Goal: Task Accomplishment & Management: Complete application form

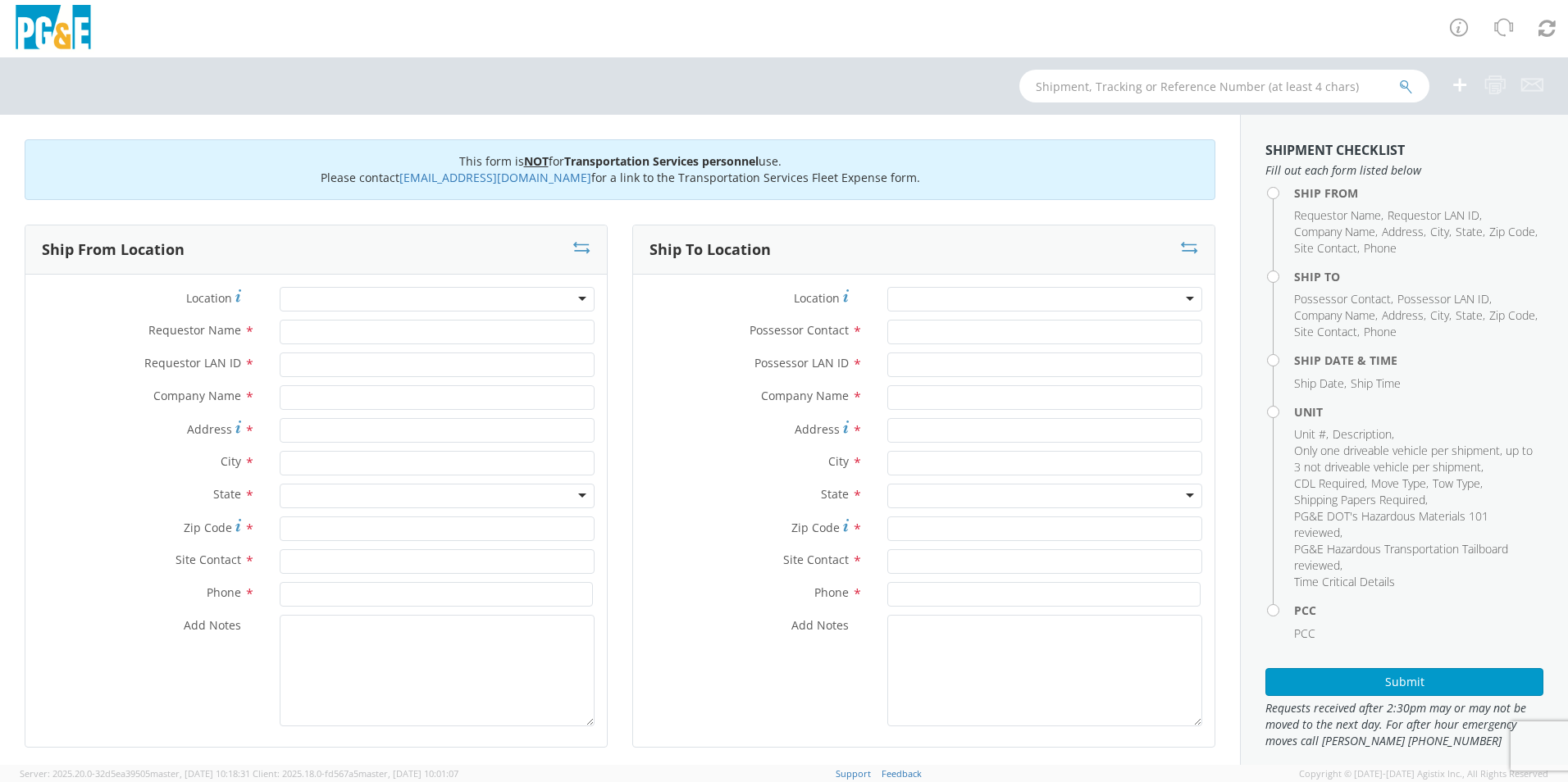
click at [579, 299] on div at bounding box center [437, 299] width 315 height 25
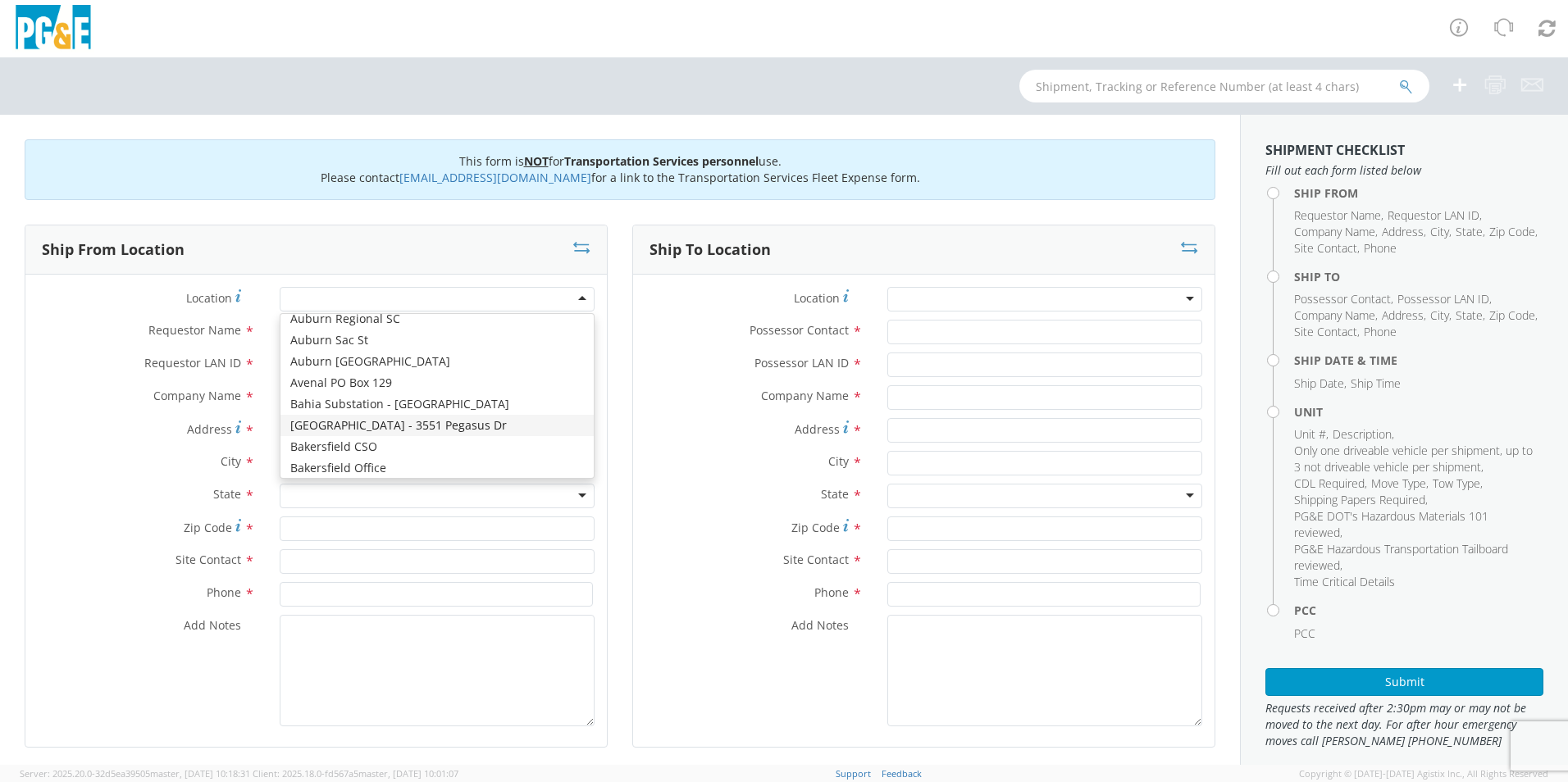
scroll to position [492, 0]
type input "PG&E"
type input "[STREET_ADDRESS][PERSON_NAME]"
type input "BAKERSFIELD"
type input "93313"
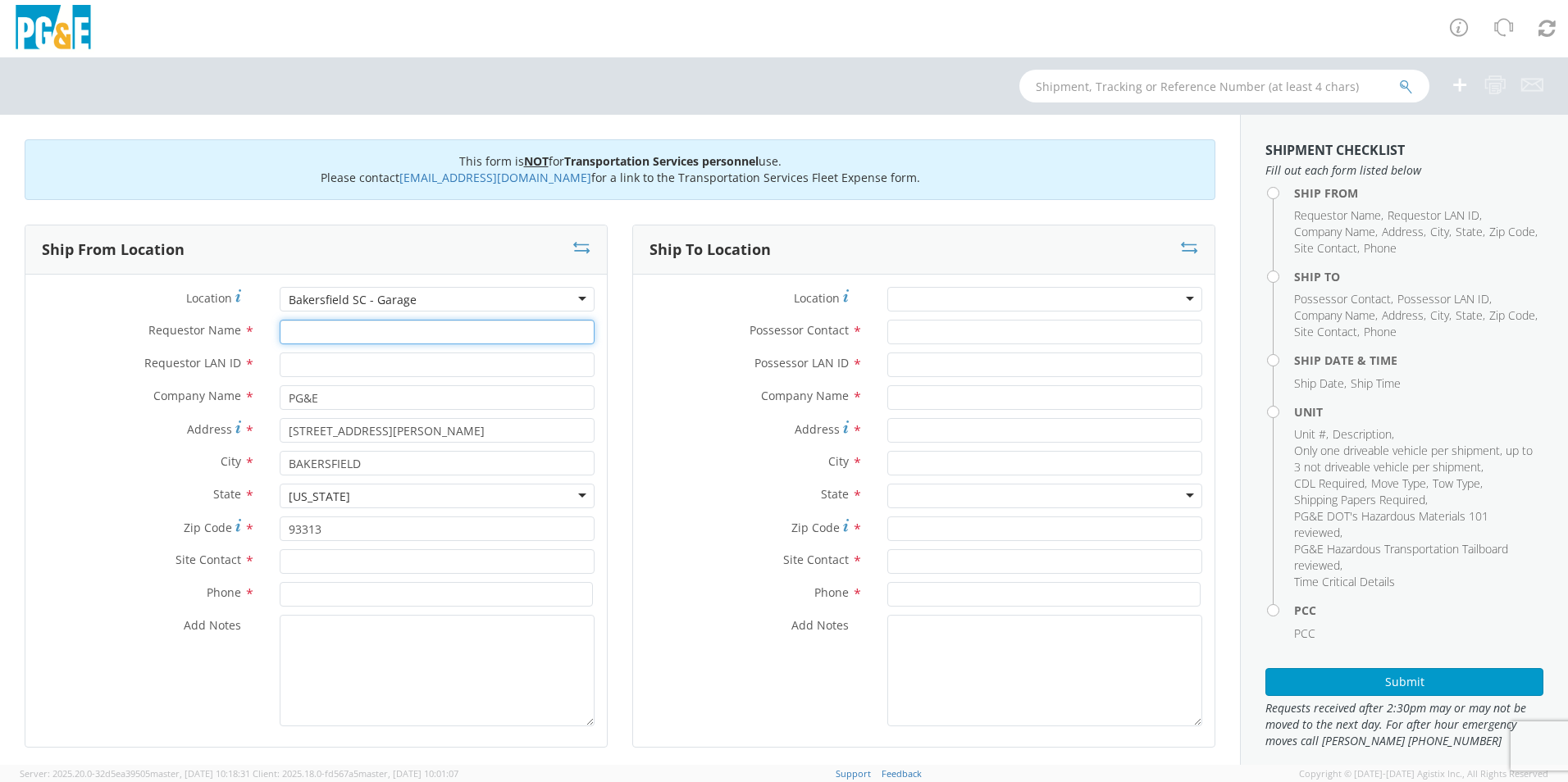
click at [300, 333] on input "Requestor Name *" at bounding box center [437, 332] width 315 height 25
type input "[PERSON_NAME]"
click at [362, 357] on input "Requestor LAN ID *" at bounding box center [437, 364] width 315 height 25
type input "M3ST"
click at [306, 562] on input "text" at bounding box center [437, 562] width 315 height 25
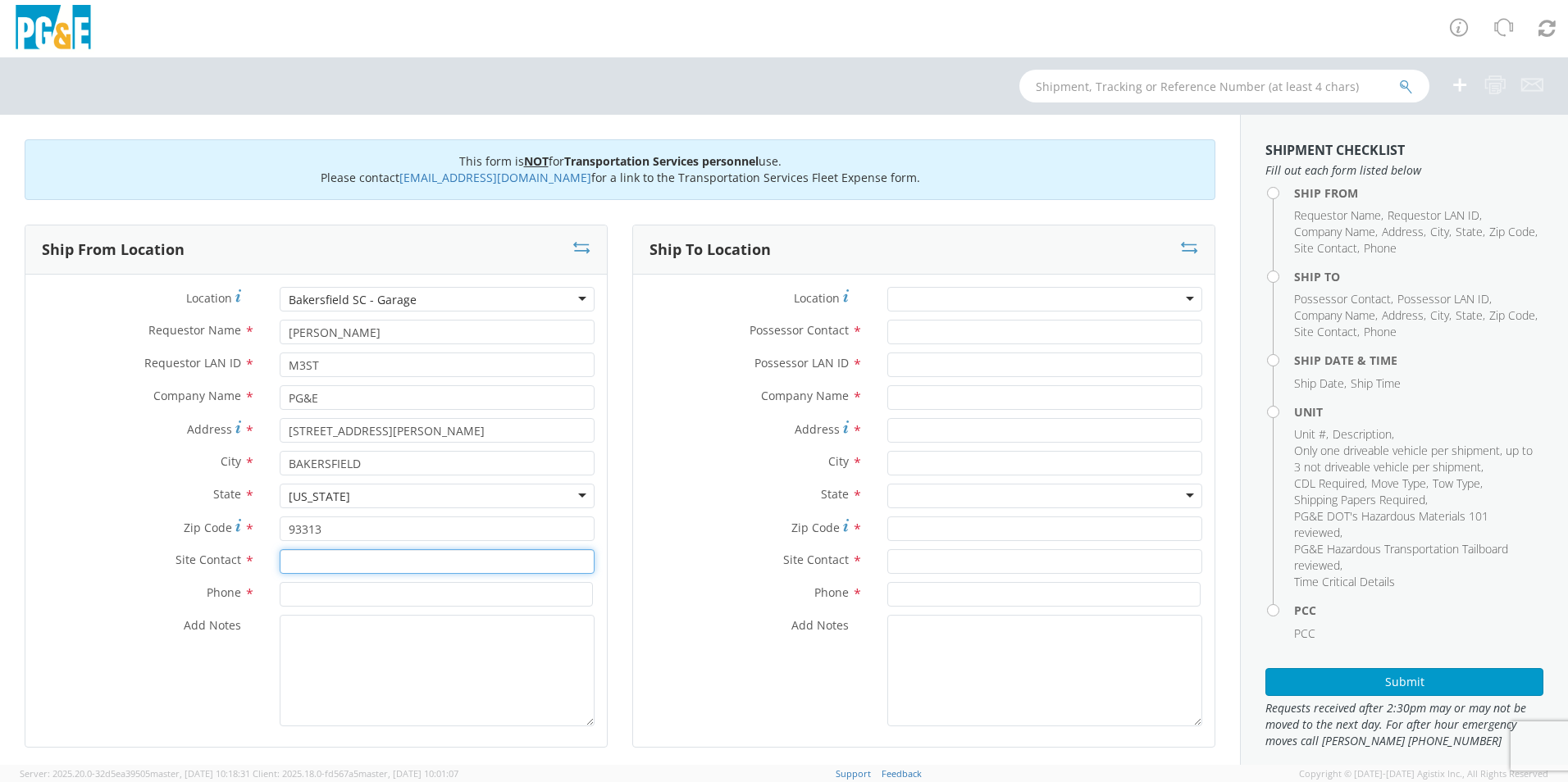
type input "m"
type input "[PERSON_NAME]"
click at [316, 597] on input at bounding box center [436, 594] width 313 height 25
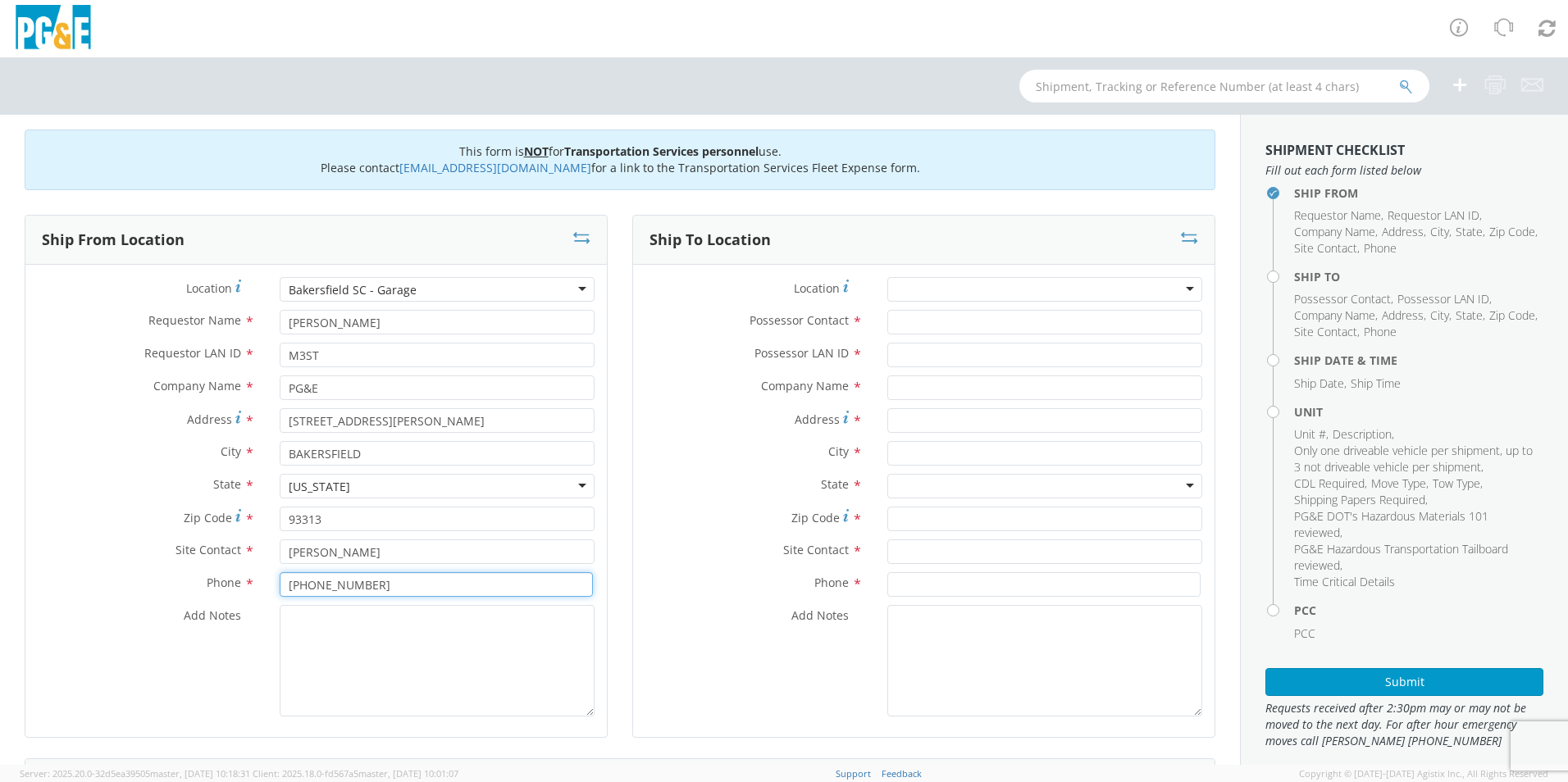
scroll to position [0, 0]
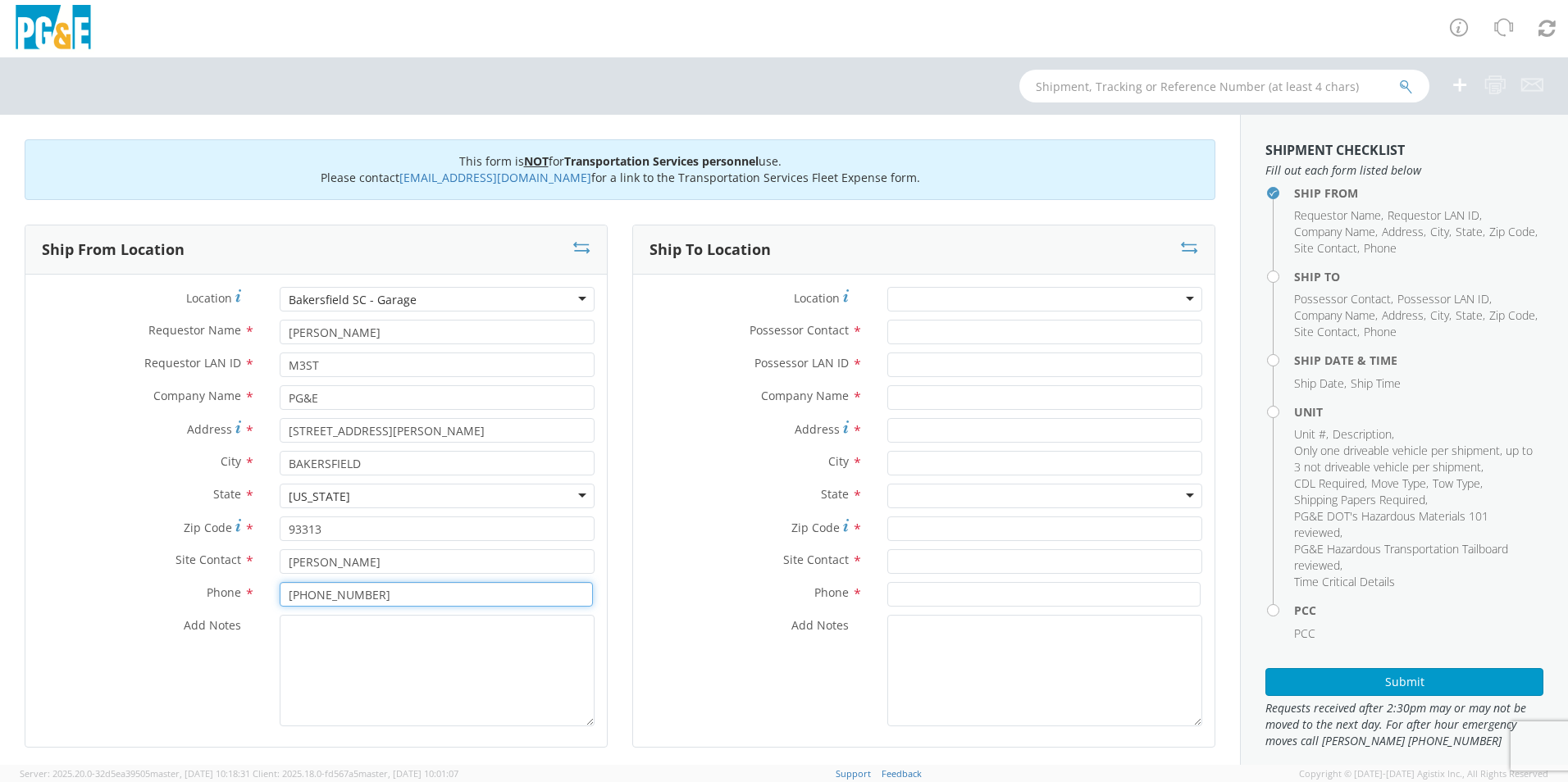
type input "[PHONE_NUMBER]"
click at [1181, 300] on div at bounding box center [1045, 299] width 315 height 25
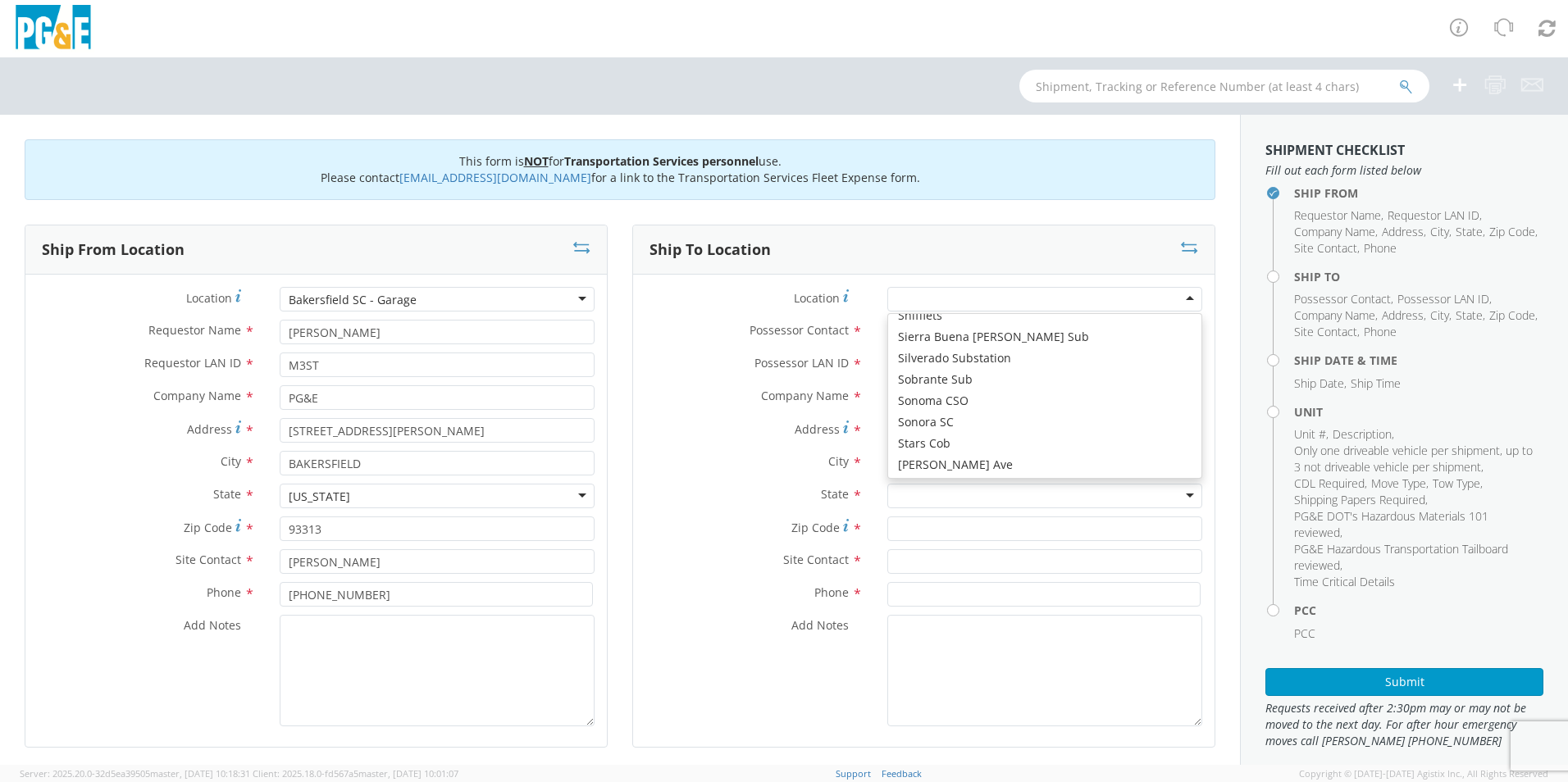
scroll to position [9267, 0]
type input "PG&E"
type input "[STREET_ADDRESS]"
type input "STOCKTON"
type input "95204"
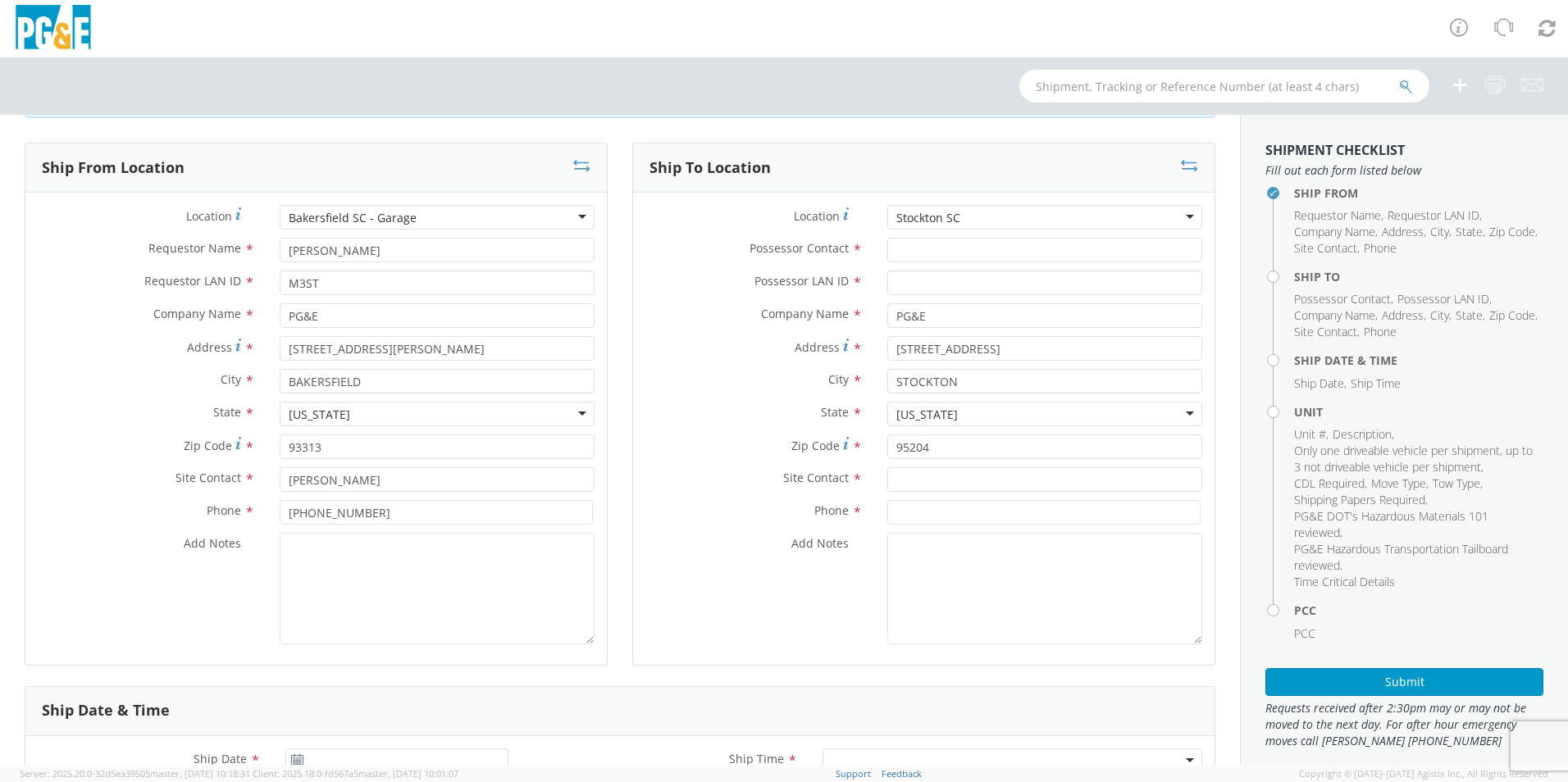
scroll to position [0, 0]
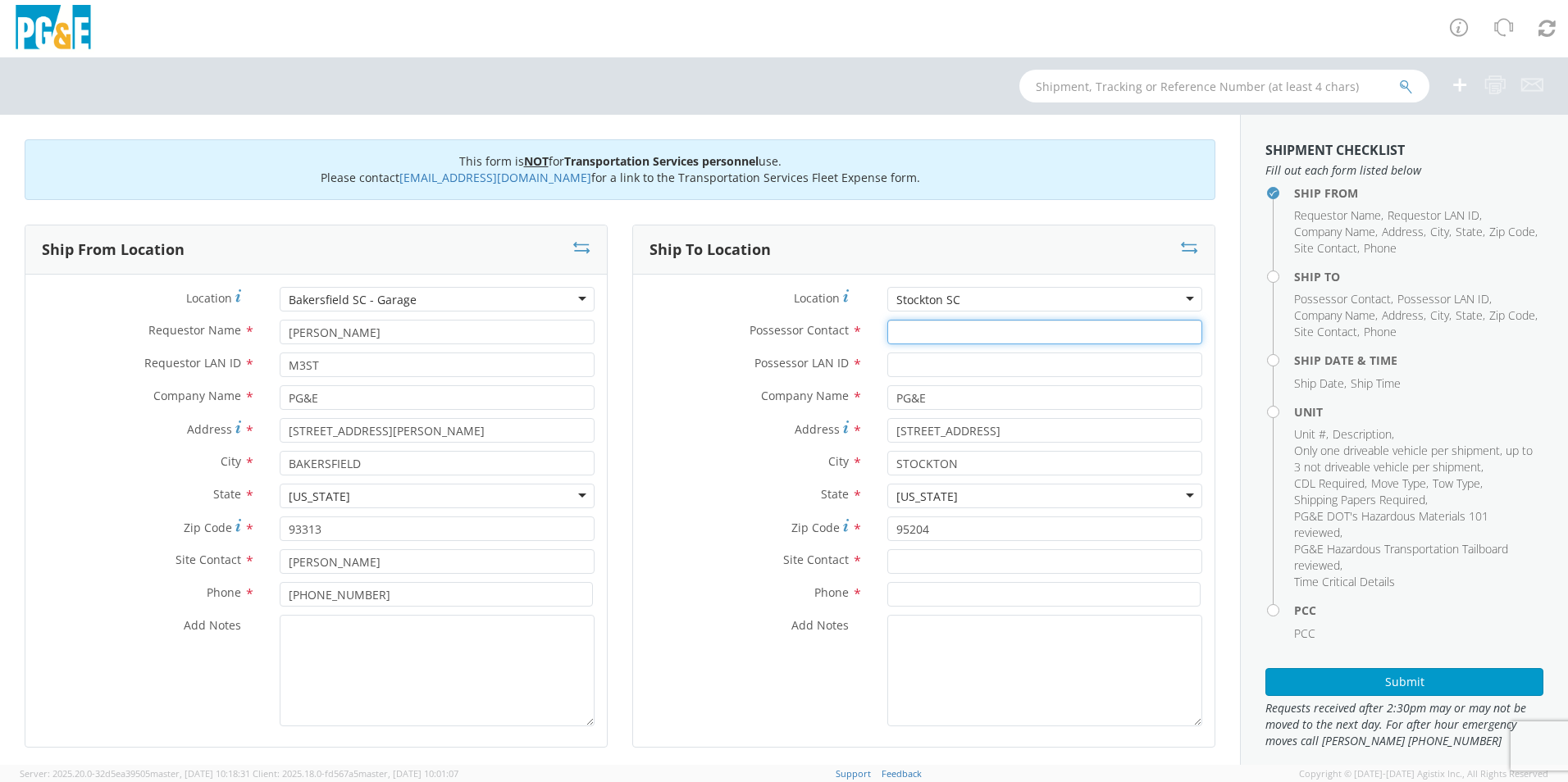
click at [918, 335] on input "Possessor Contact *" at bounding box center [1045, 332] width 315 height 25
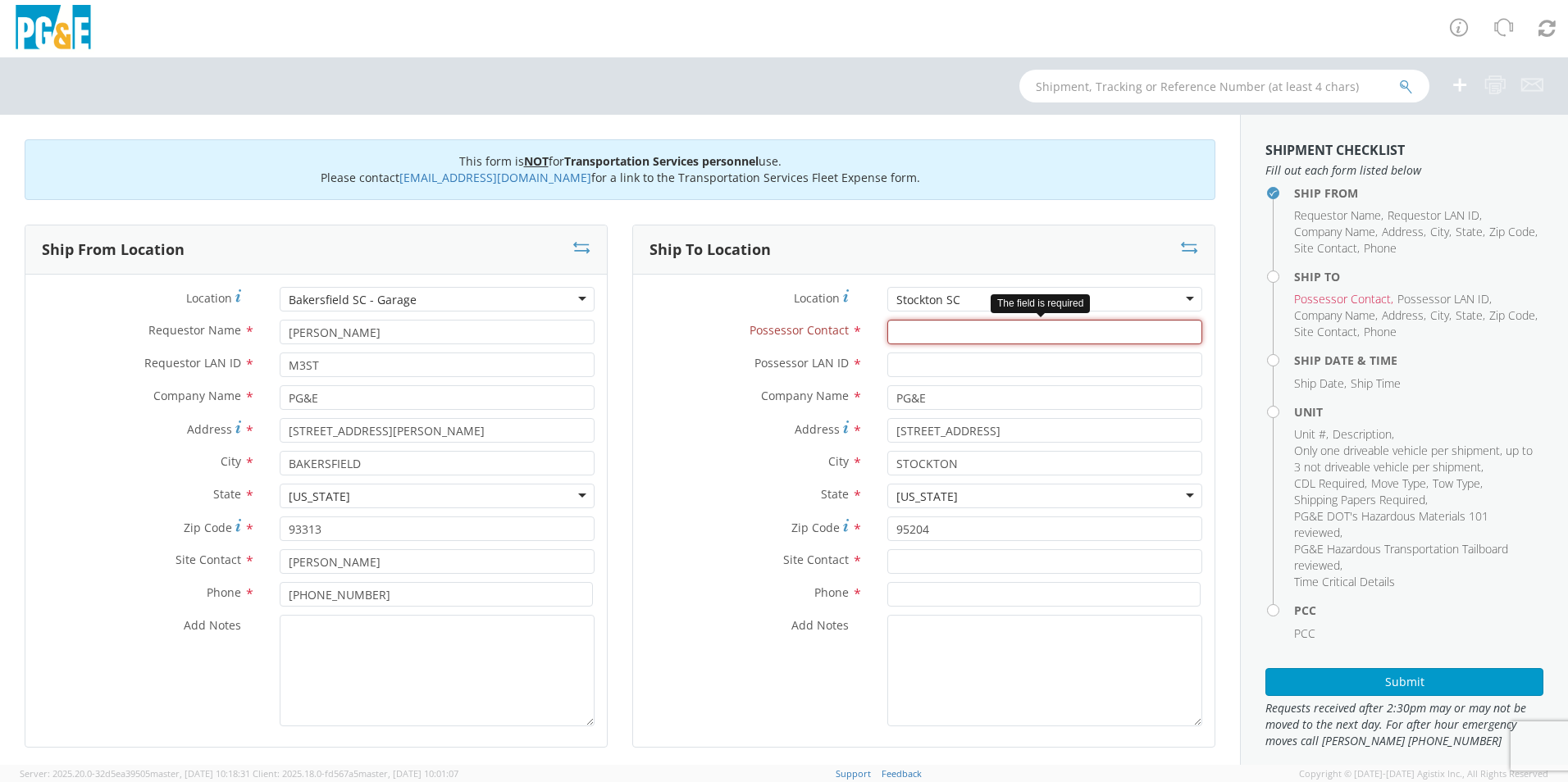
click at [894, 334] on input "Possessor Contact *" at bounding box center [1045, 332] width 315 height 25
type input "[PERSON_NAME] June"
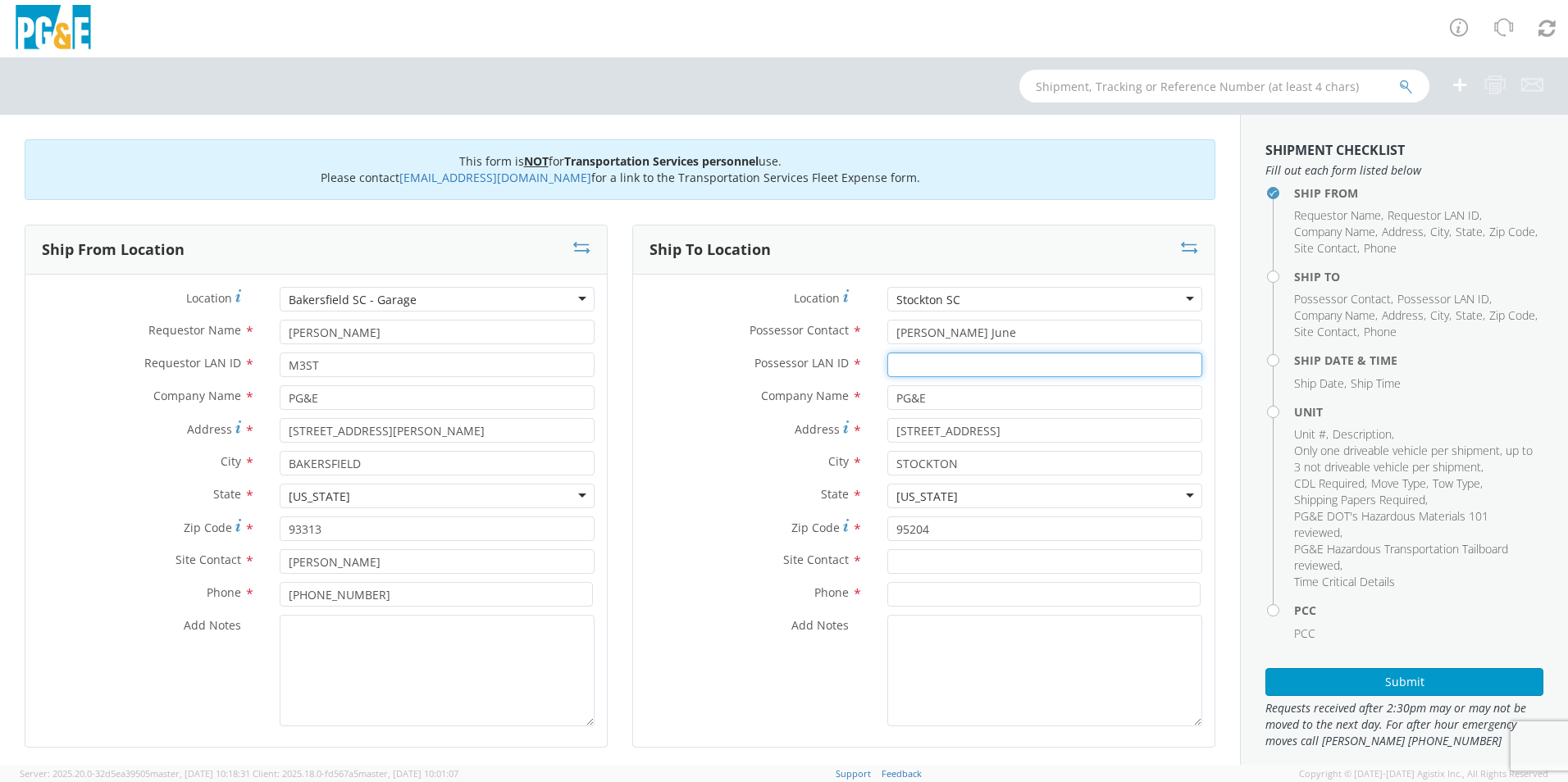
click at [910, 367] on input "Possessor LAN ID *" at bounding box center [1045, 364] width 315 height 25
type input "AJLA"
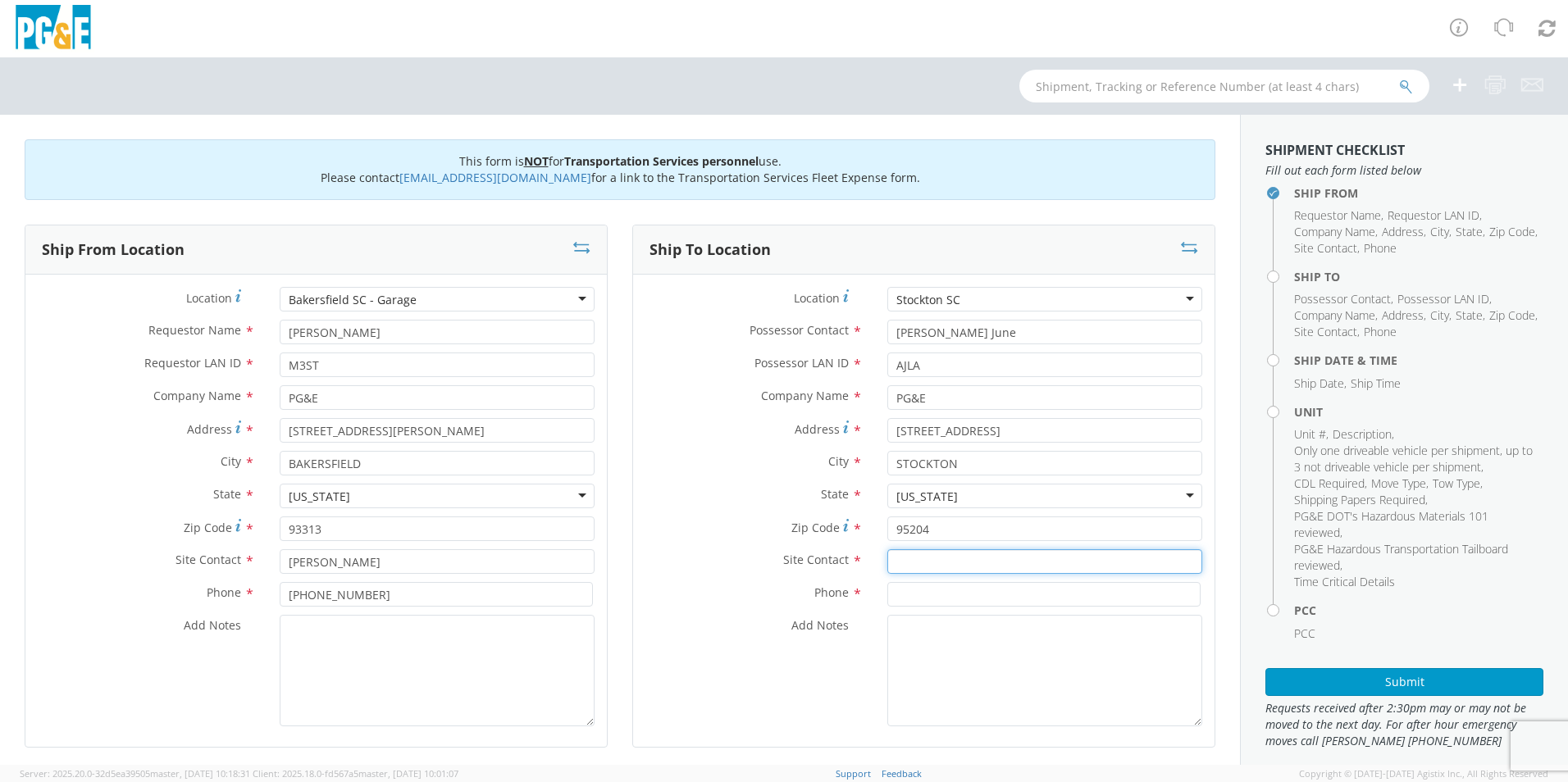
click at [920, 556] on input "text" at bounding box center [1045, 562] width 315 height 25
type input "[PERSON_NAME] June"
click at [923, 591] on input at bounding box center [1044, 594] width 313 height 25
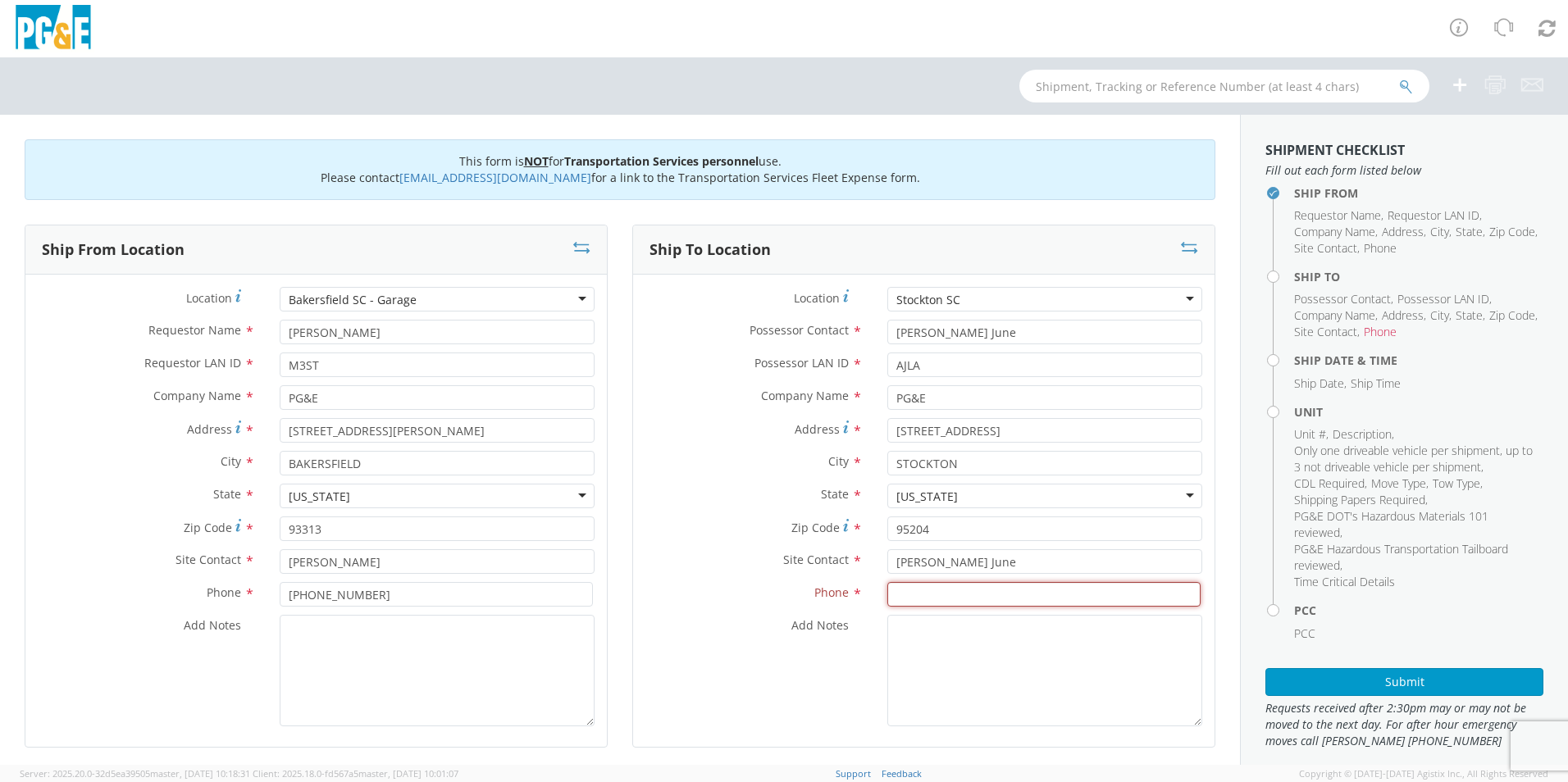
click at [911, 597] on input at bounding box center [1044, 594] width 313 height 25
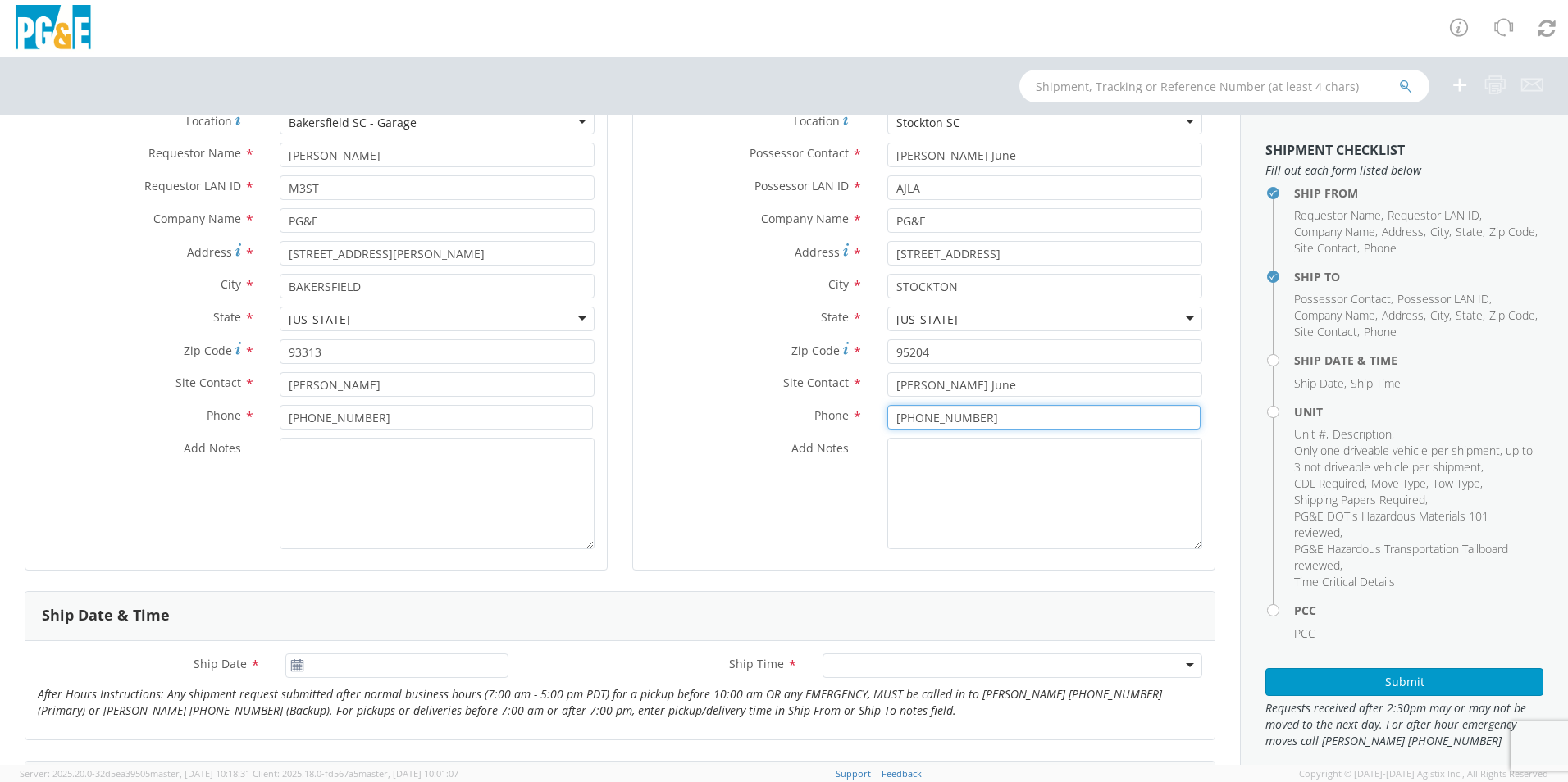
scroll to position [328, 0]
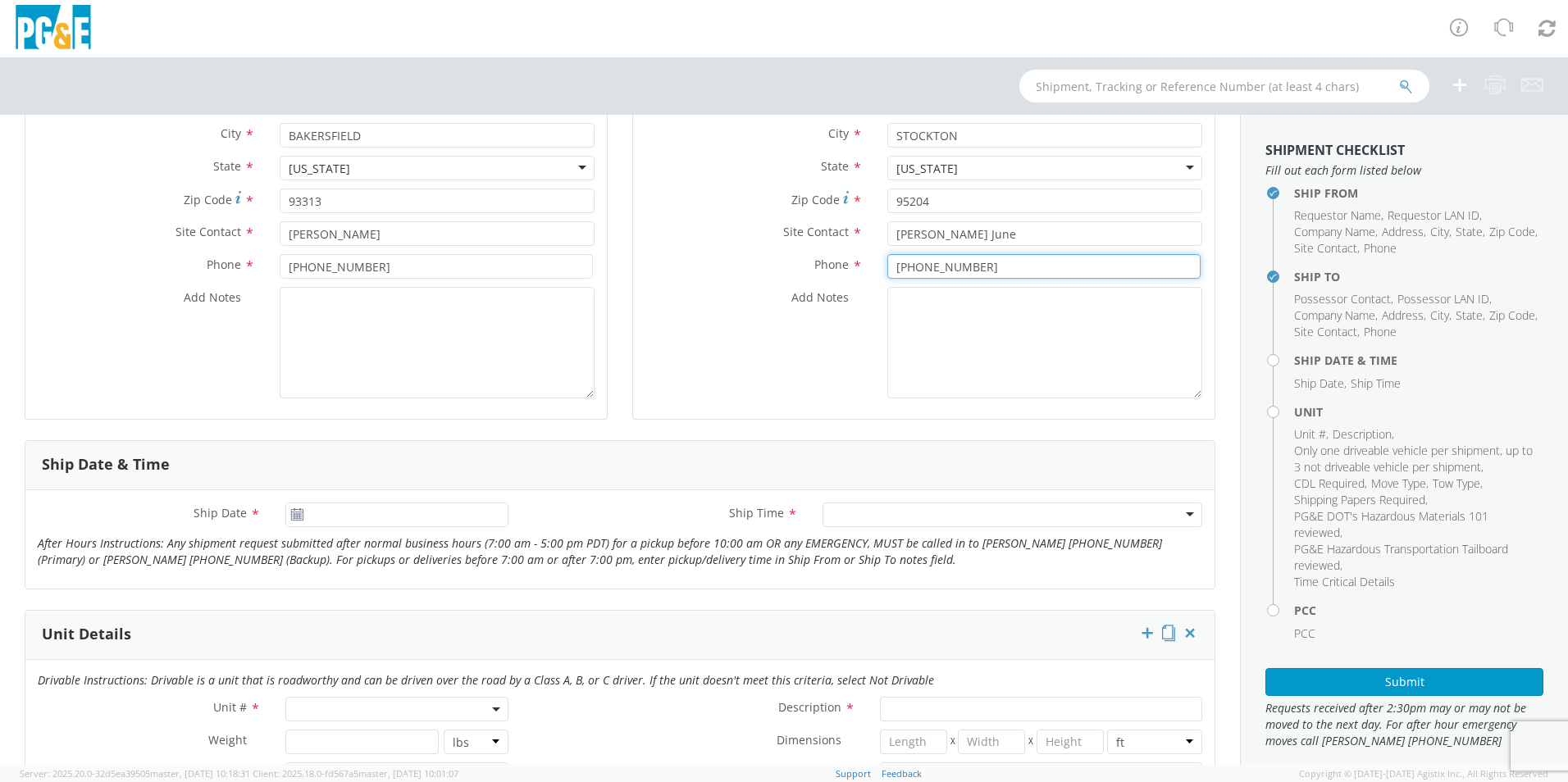
type input "[PHONE_NUMBER]"
click at [293, 514] on use at bounding box center [296, 514] width 11 height 11
click at [295, 514] on use at bounding box center [296, 514] width 11 height 11
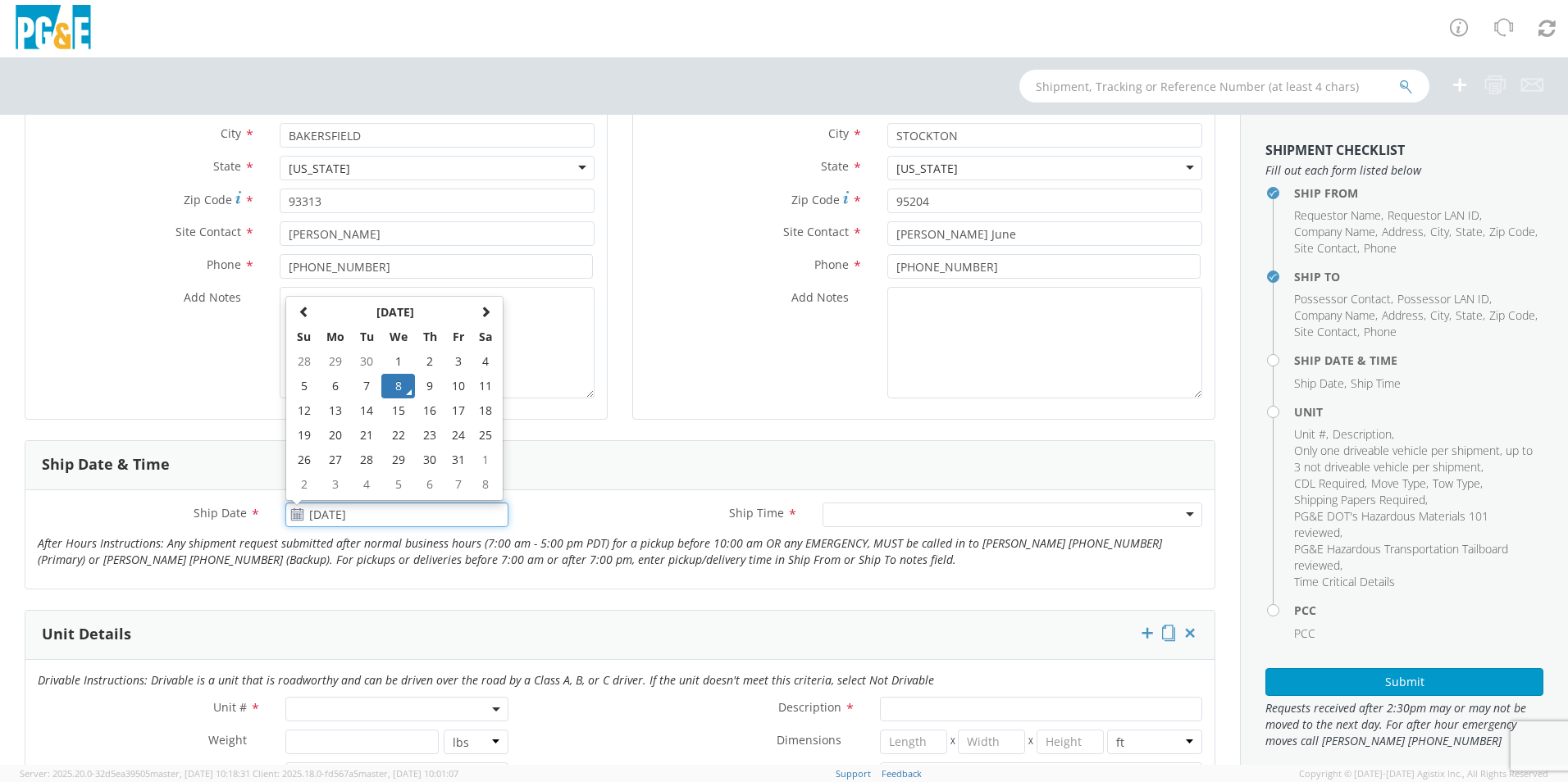
click at [380, 521] on input "[DATE]" at bounding box center [396, 515] width 223 height 25
click at [459, 388] on td "10" at bounding box center [458, 386] width 28 height 25
type input "[DATE]"
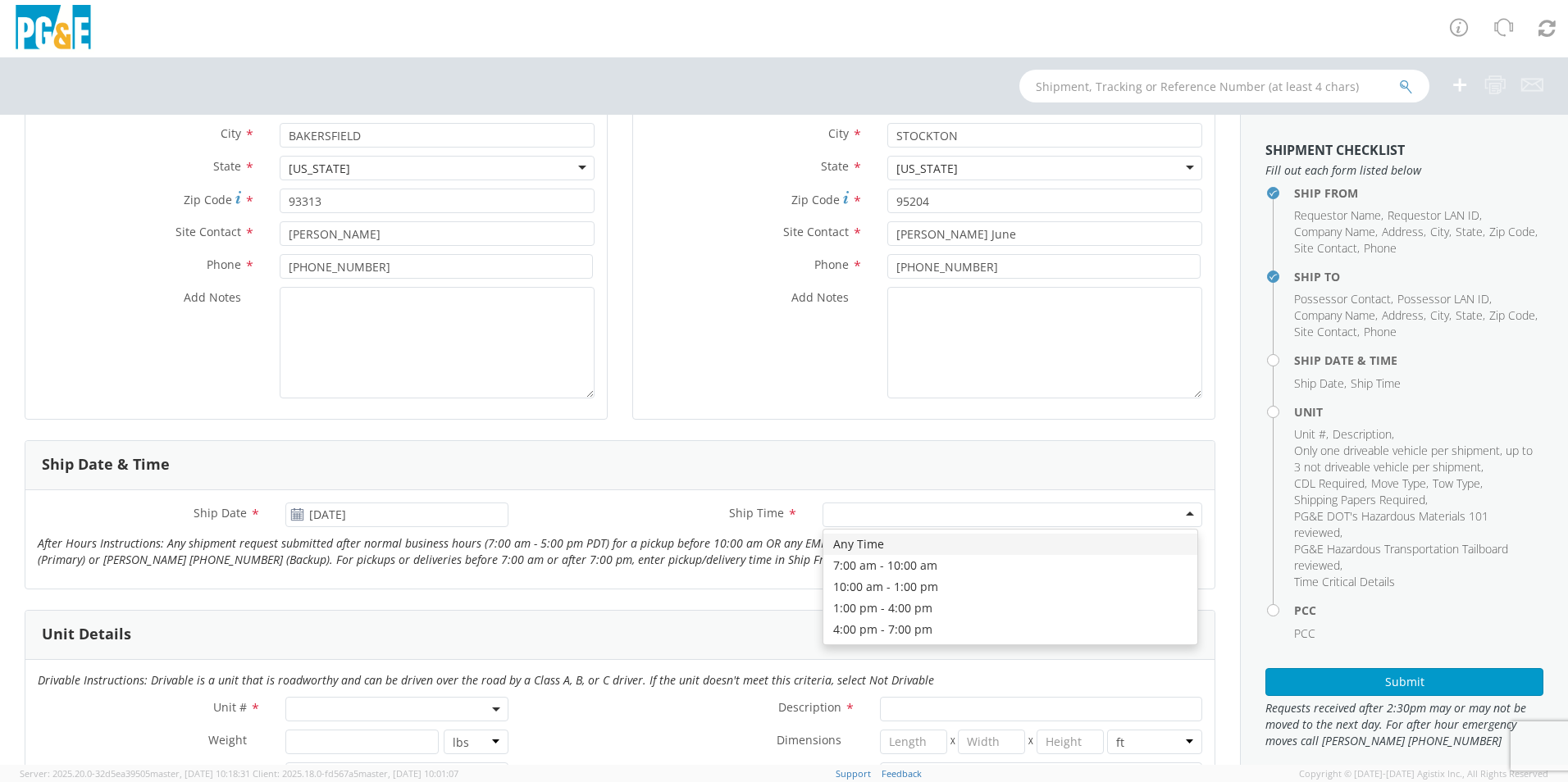
click at [1176, 514] on div at bounding box center [1012, 515] width 379 height 25
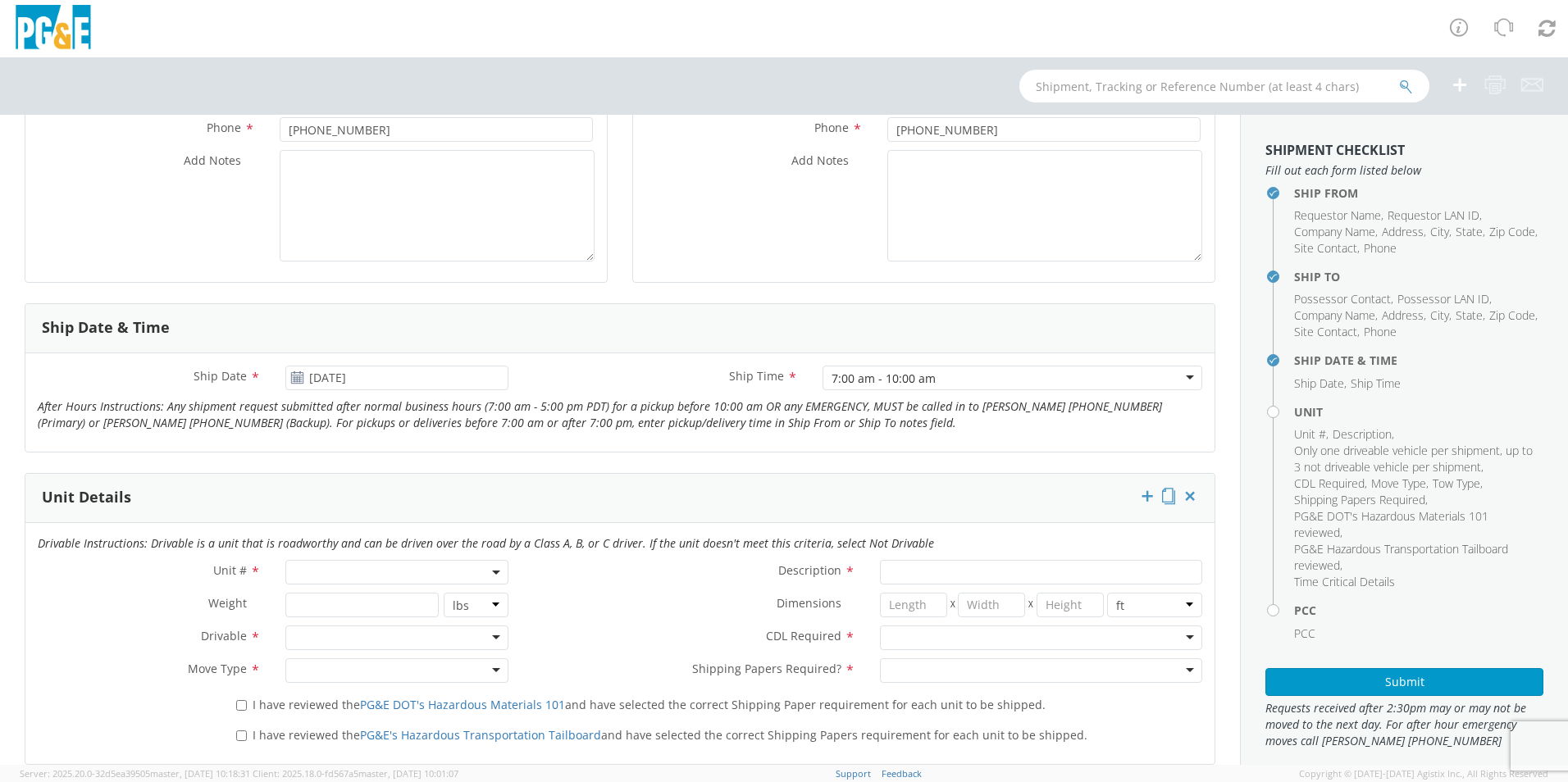
scroll to position [574, 0]
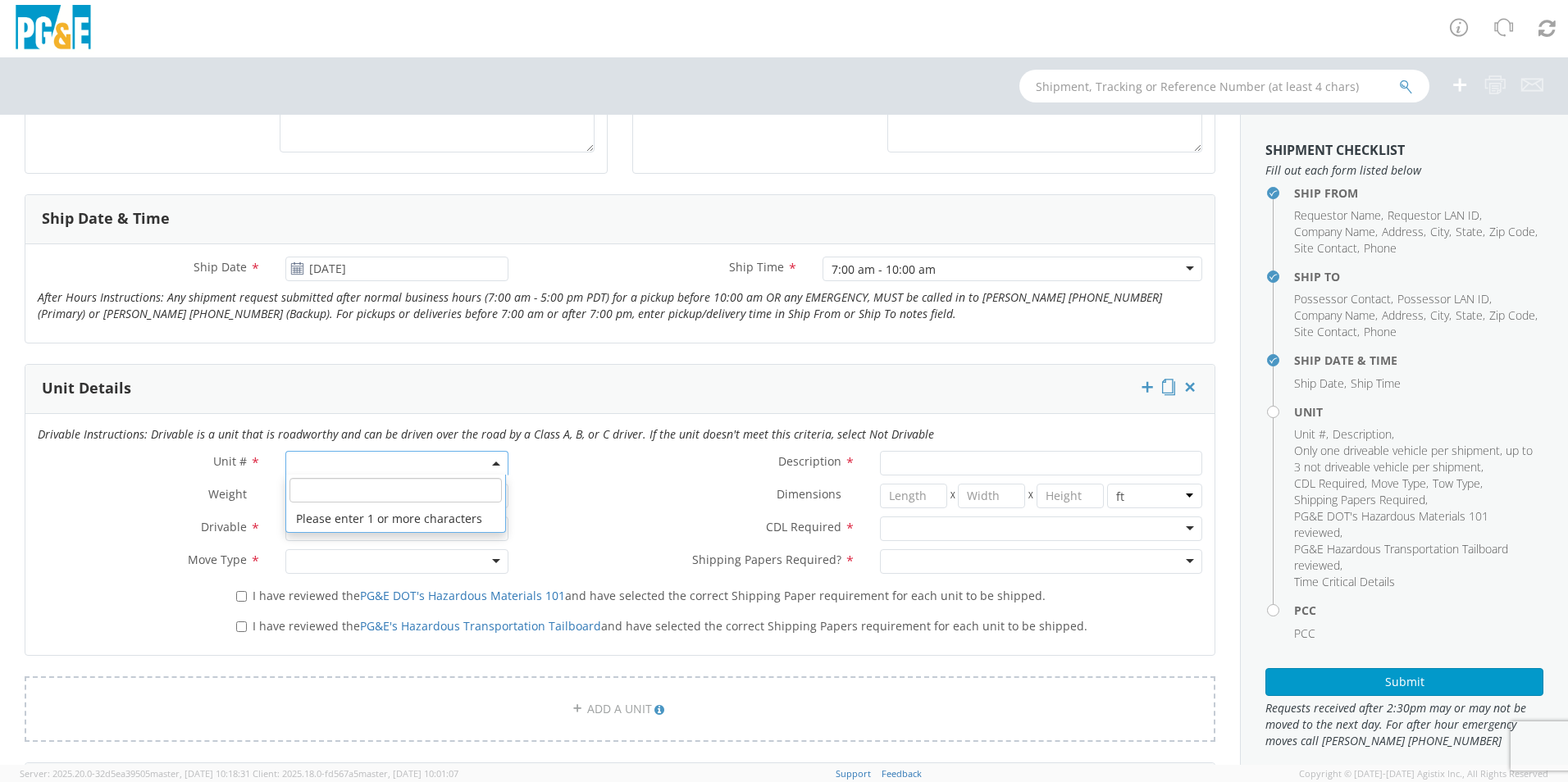
click at [492, 463] on b at bounding box center [496, 464] width 9 height 4
click at [124, 514] on div "Weight * lbs kgs" at bounding box center [273, 500] width 495 height 33
click at [495, 465] on span at bounding box center [497, 463] width 3 height 25
click at [348, 478] on input "search" at bounding box center [396, 490] width 213 height 25
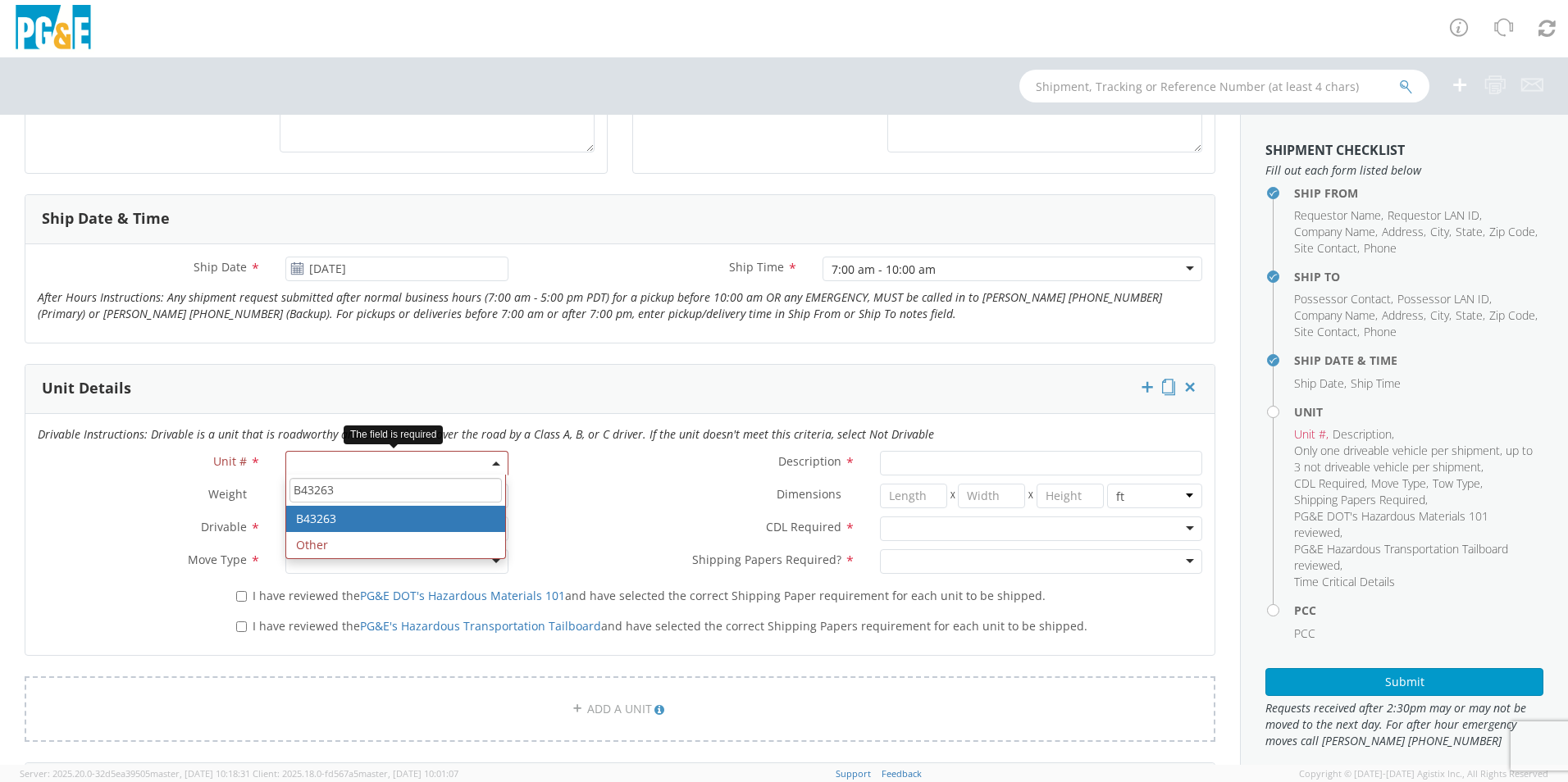
type input "B43263"
type input "PICKUP; 1/2T 4x4"
type input "7000"
select select "B43263"
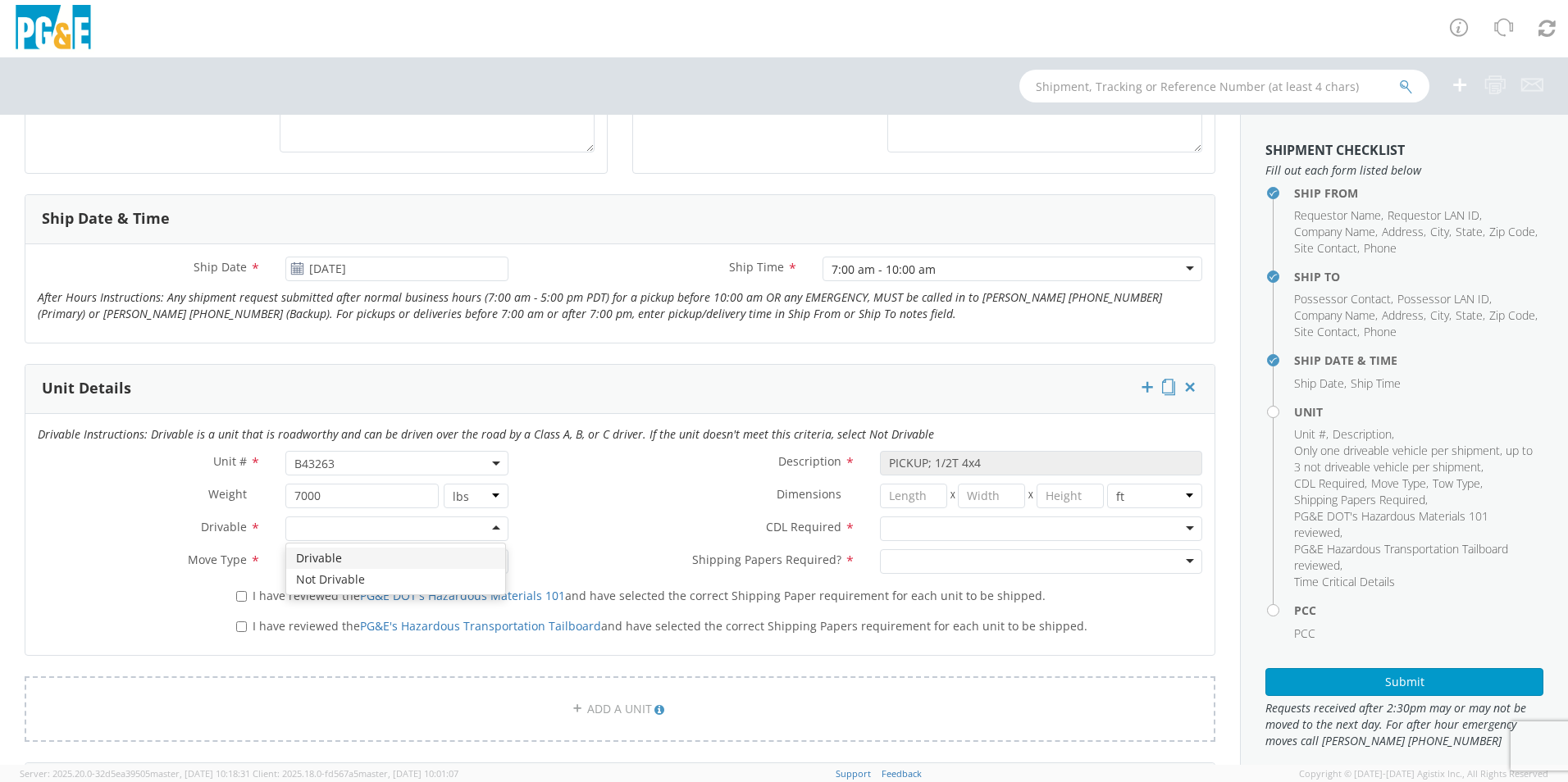
click at [494, 531] on div at bounding box center [396, 528] width 223 height 25
click at [491, 561] on div at bounding box center [396, 562] width 223 height 25
click at [1179, 528] on div at bounding box center [1041, 528] width 322 height 25
click at [1177, 529] on div "Y - CDL Required" at bounding box center [1041, 528] width 322 height 25
click at [1179, 562] on div at bounding box center [1041, 562] width 322 height 25
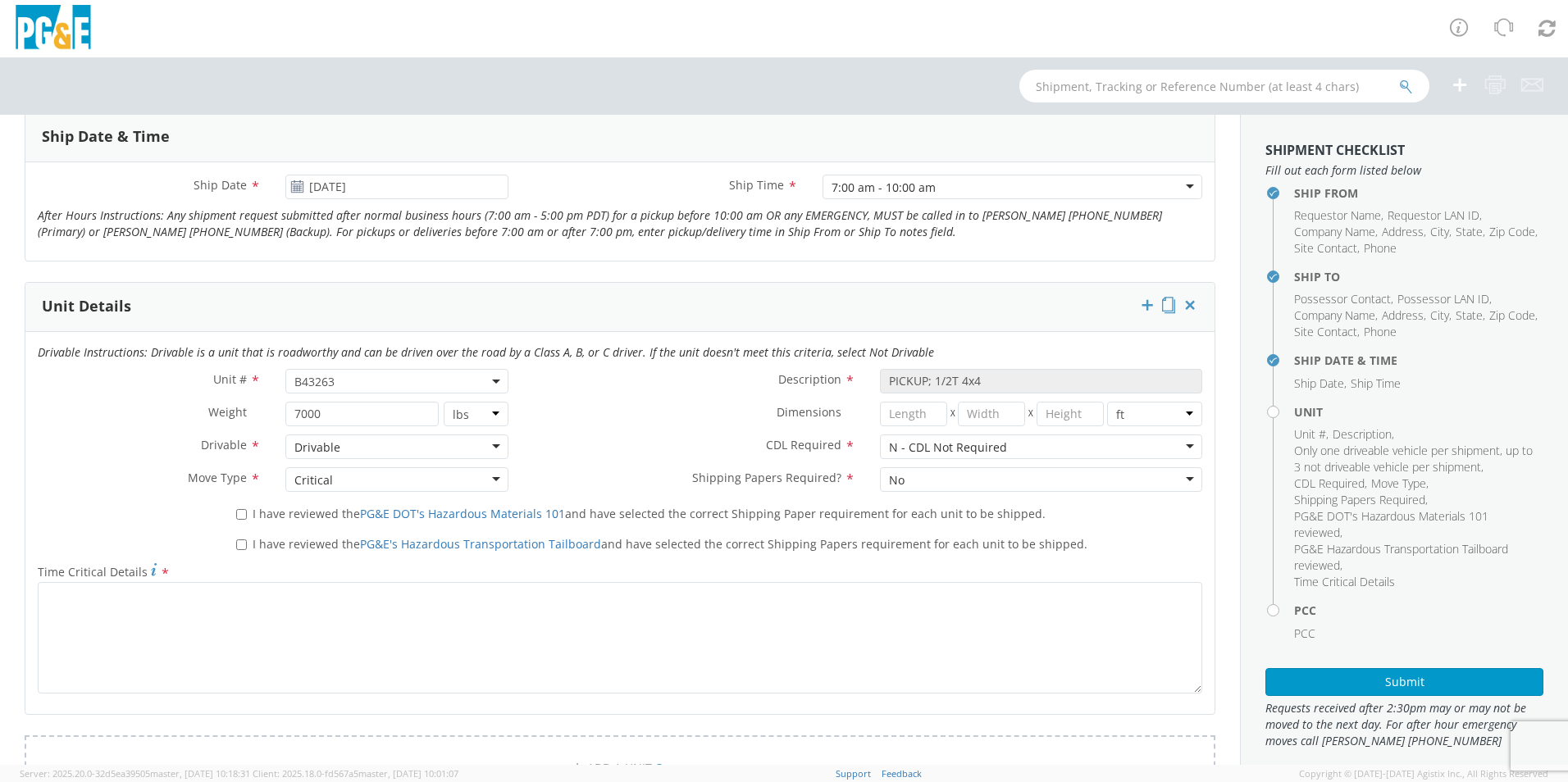
scroll to position [738, 0]
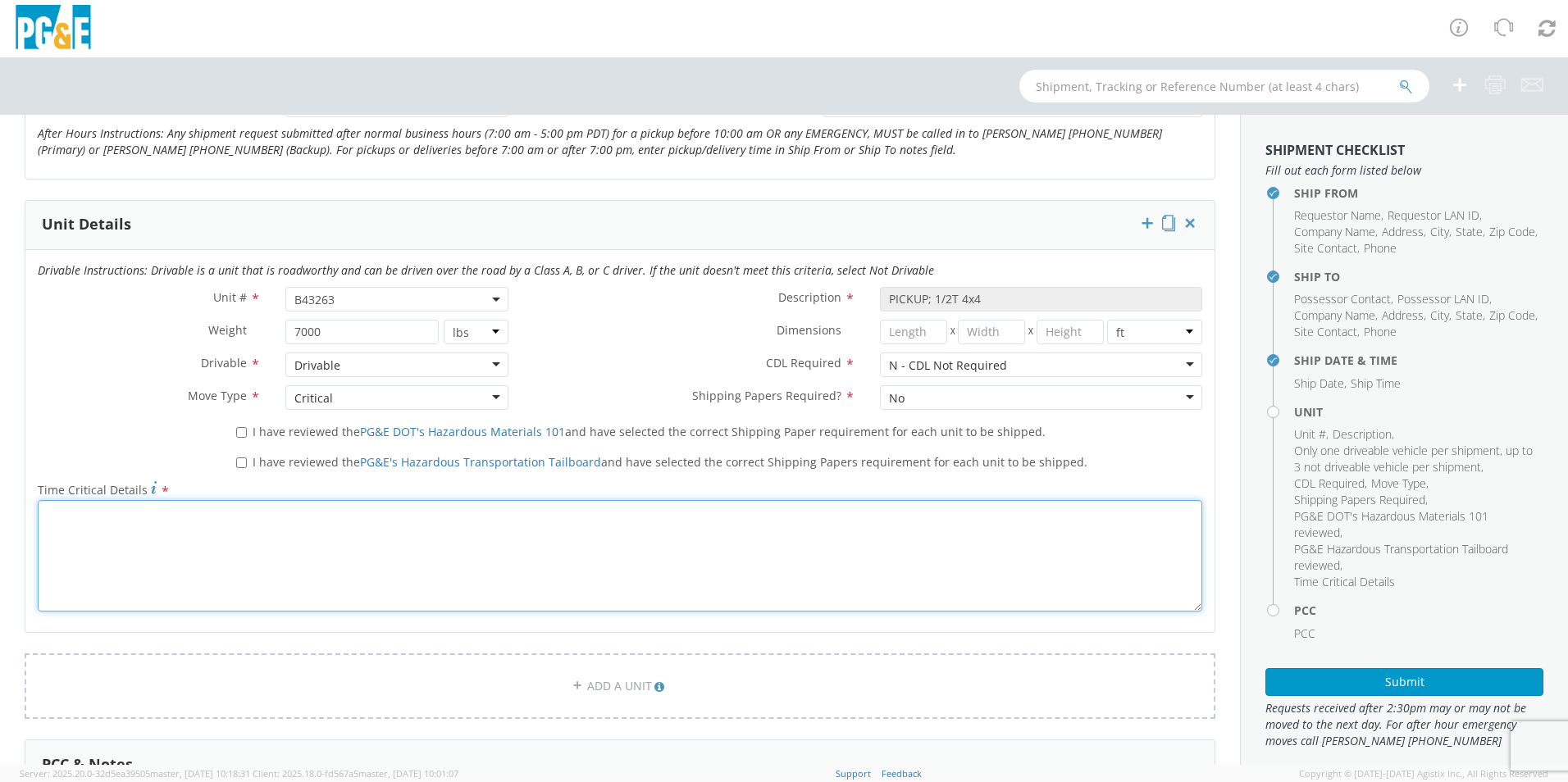
click at [63, 522] on textarea "Time Critical Details *" at bounding box center [619, 556] width 1165 height 111
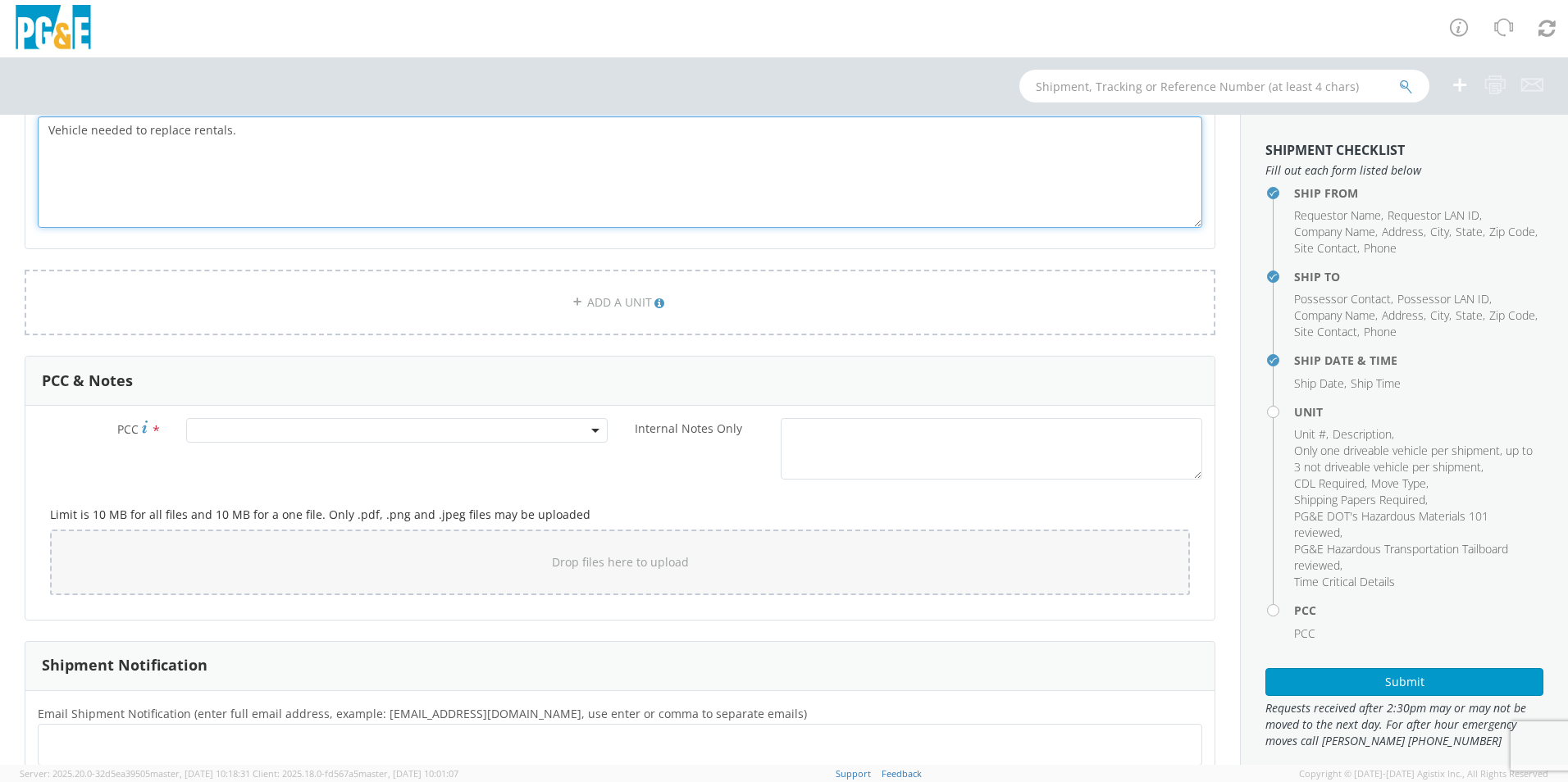
scroll to position [1148, 0]
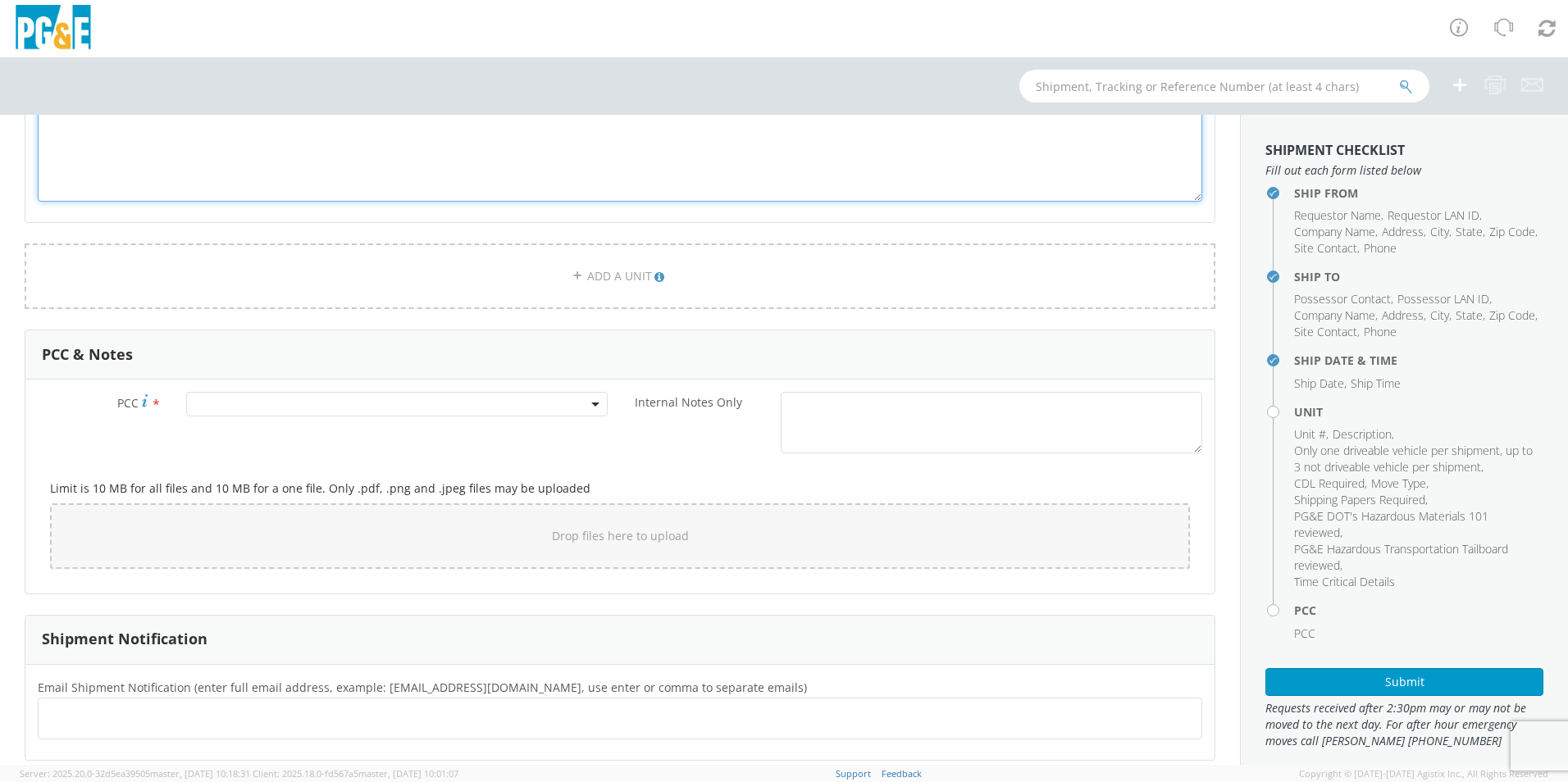
type textarea "Vehicle needed to replace rentals."
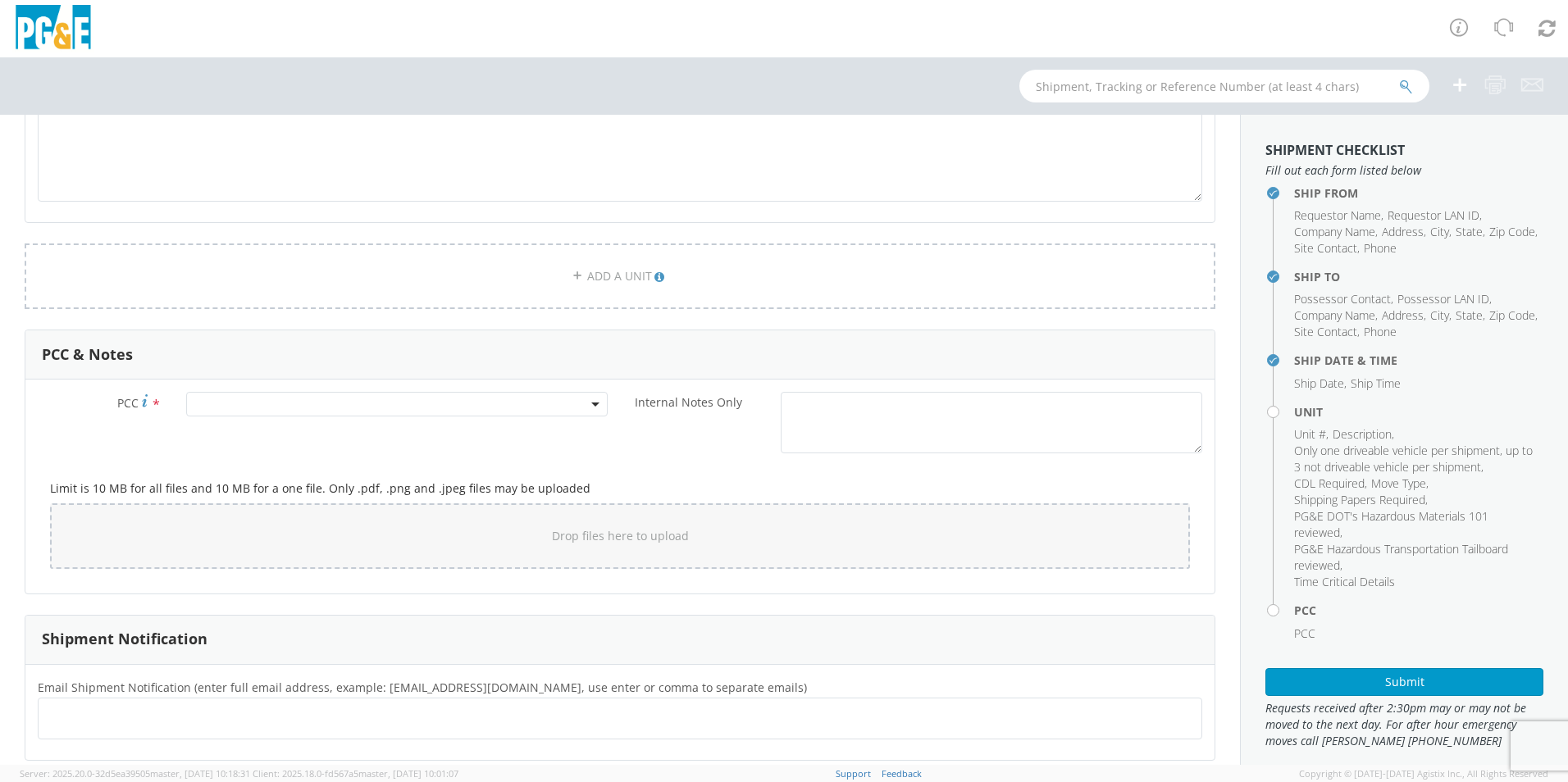
click at [591, 404] on b at bounding box center [596, 404] width 9 height 4
click at [234, 429] on input "number" at bounding box center [395, 431] width 408 height 25
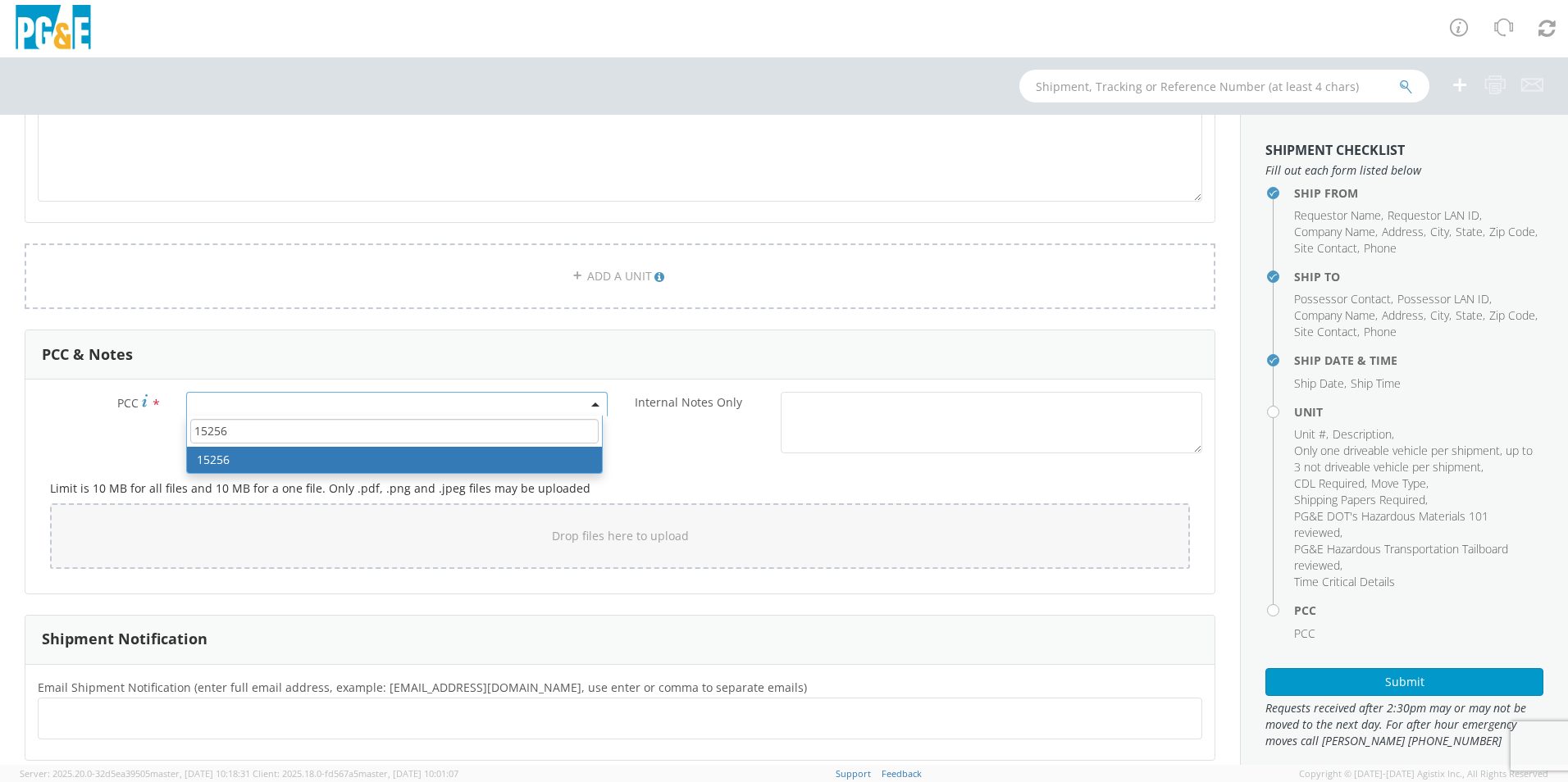
type input "15256"
select select "15256"
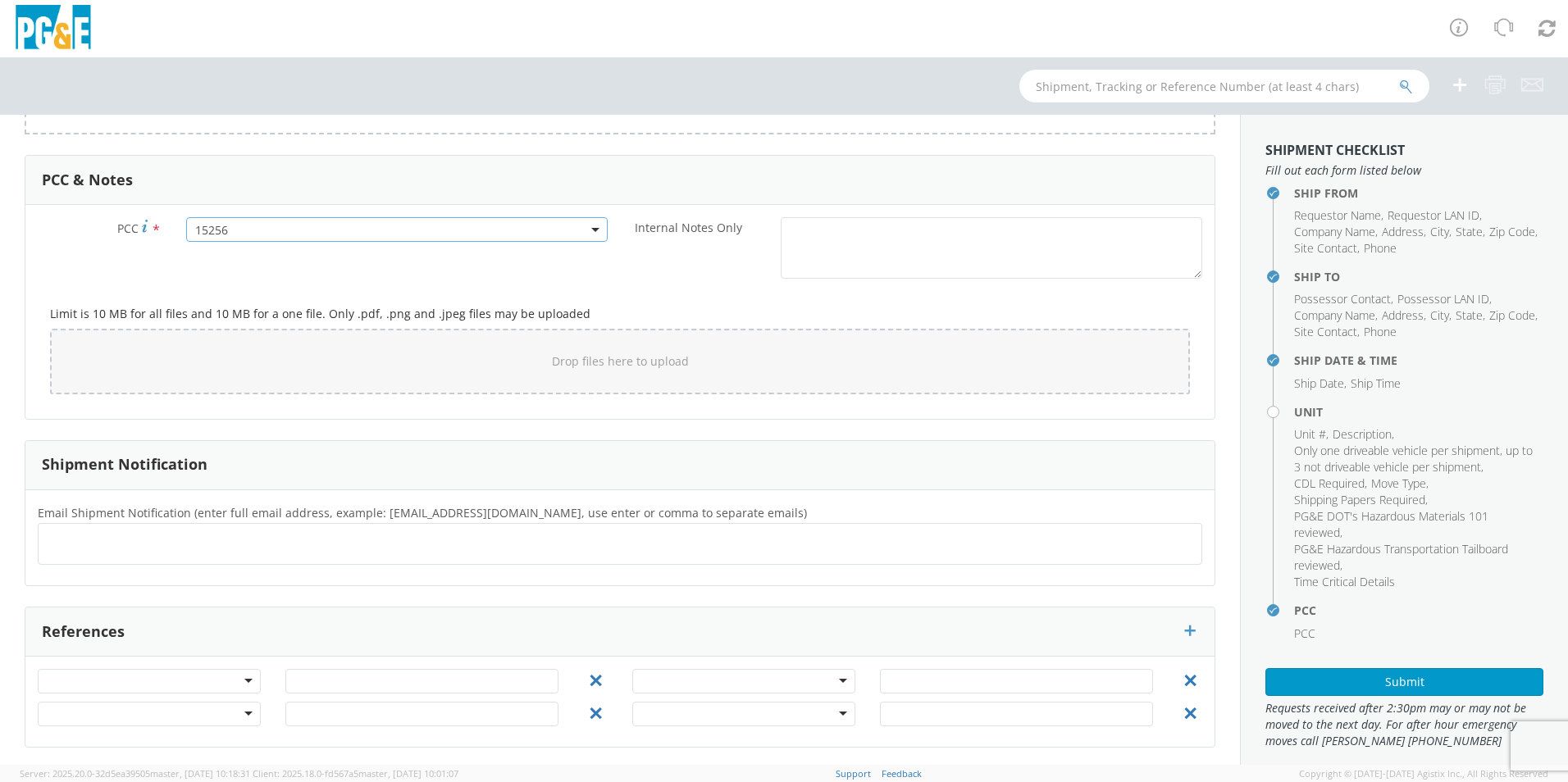
scroll to position [1327, 0]
click at [97, 538] on ul at bounding box center [619, 541] width 1149 height 27
type input "[EMAIL_ADDRESS][DOMAIN_NAME]"
click at [244, 675] on div at bounding box center [149, 679] width 223 height 25
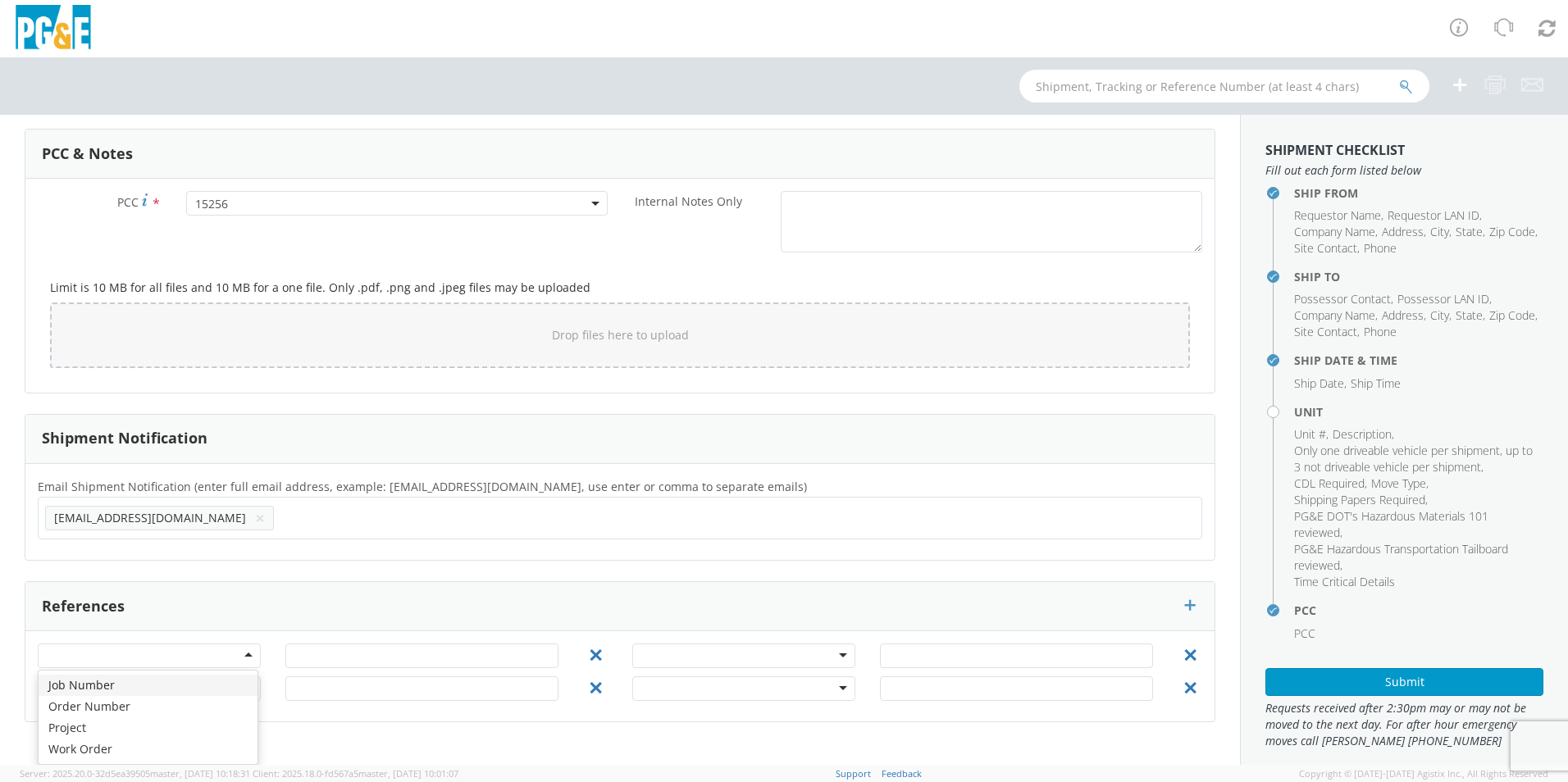
scroll to position [1327, 0]
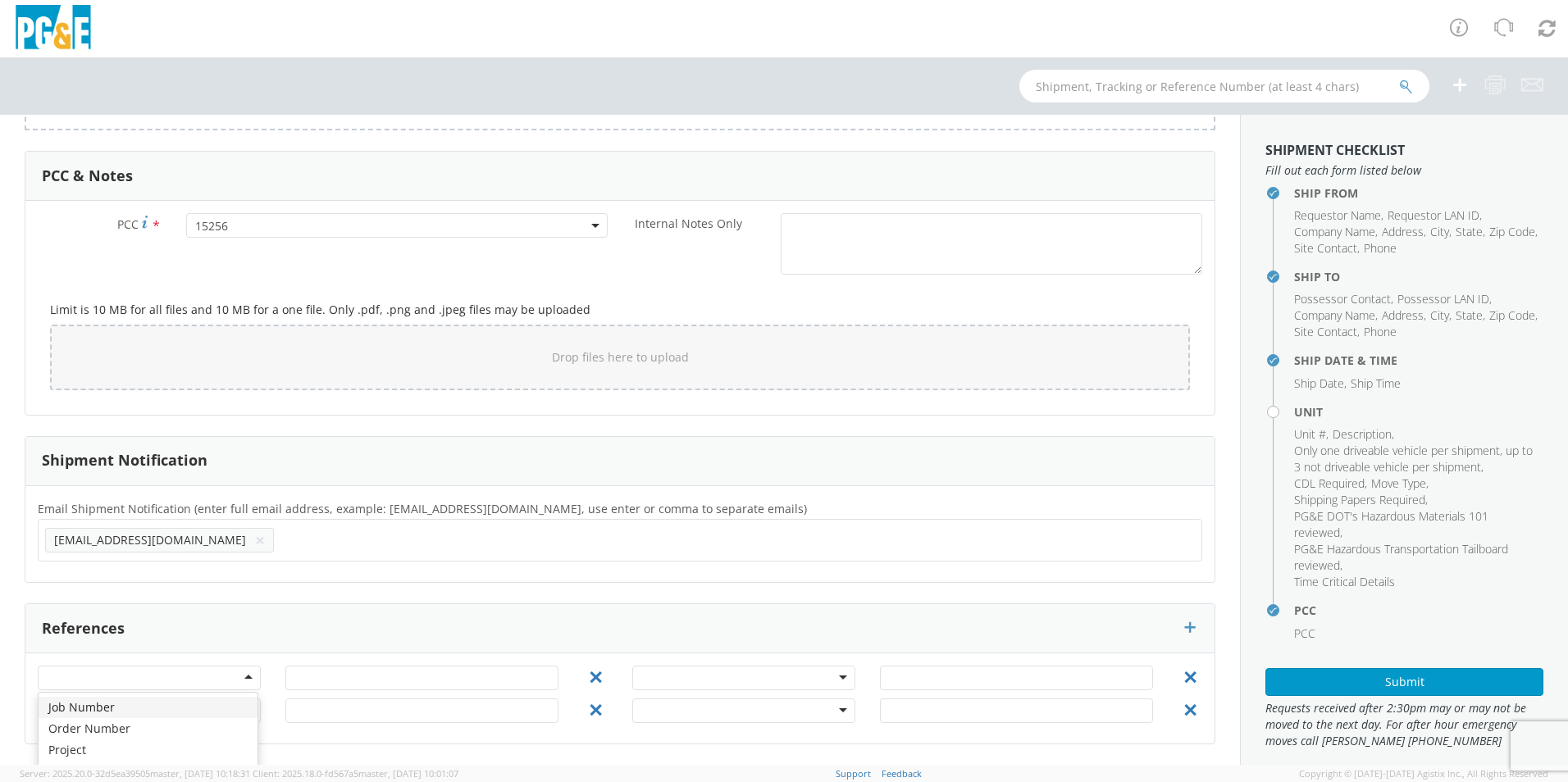
click at [337, 561] on div "Shipment Notification Email Shipment Notification (enter full email address, ex…" at bounding box center [619, 510] width 1190 height 147
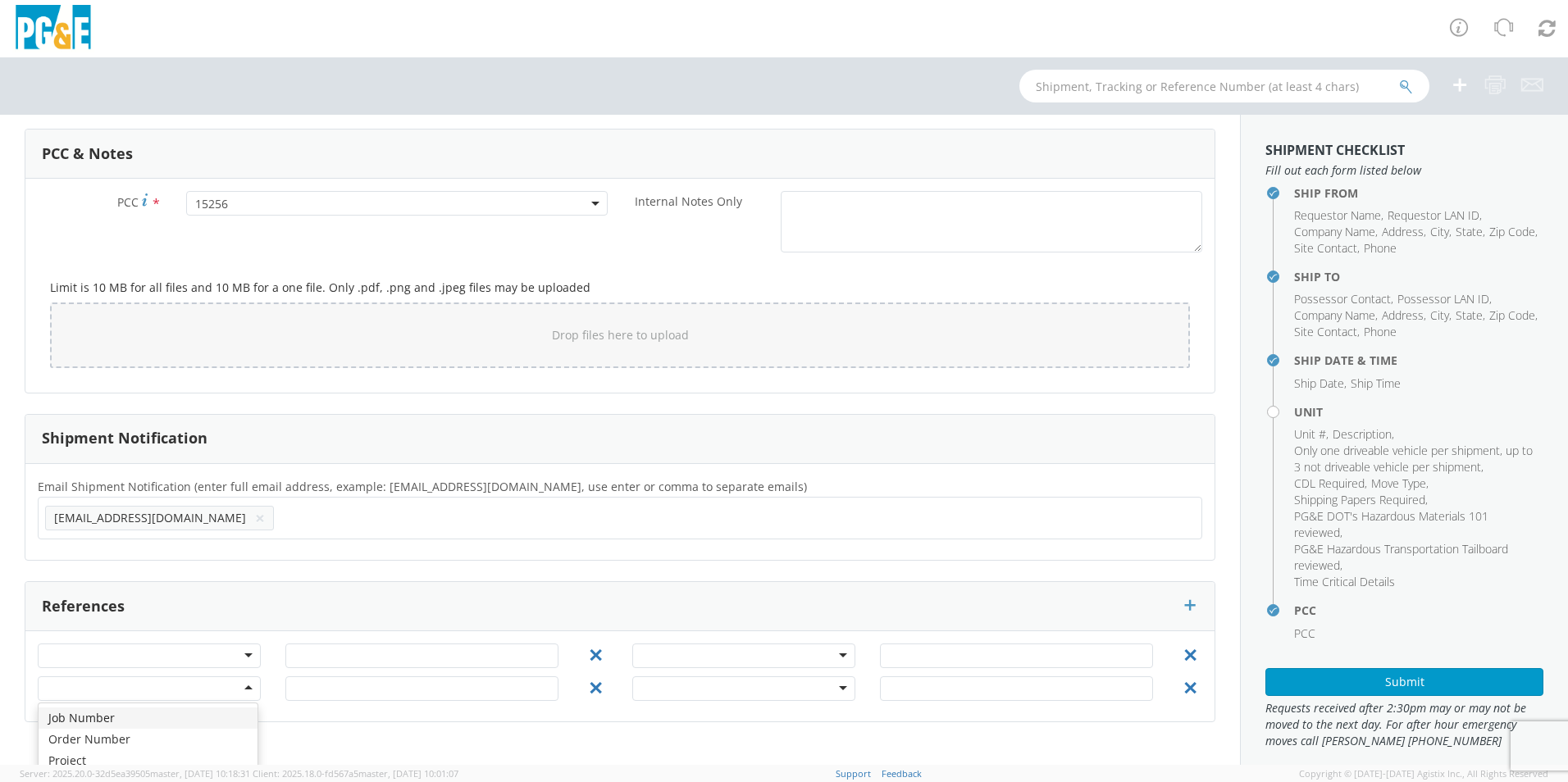
click at [244, 701] on div "Job Number Order Number Project Work Order" at bounding box center [149, 688] width 223 height 25
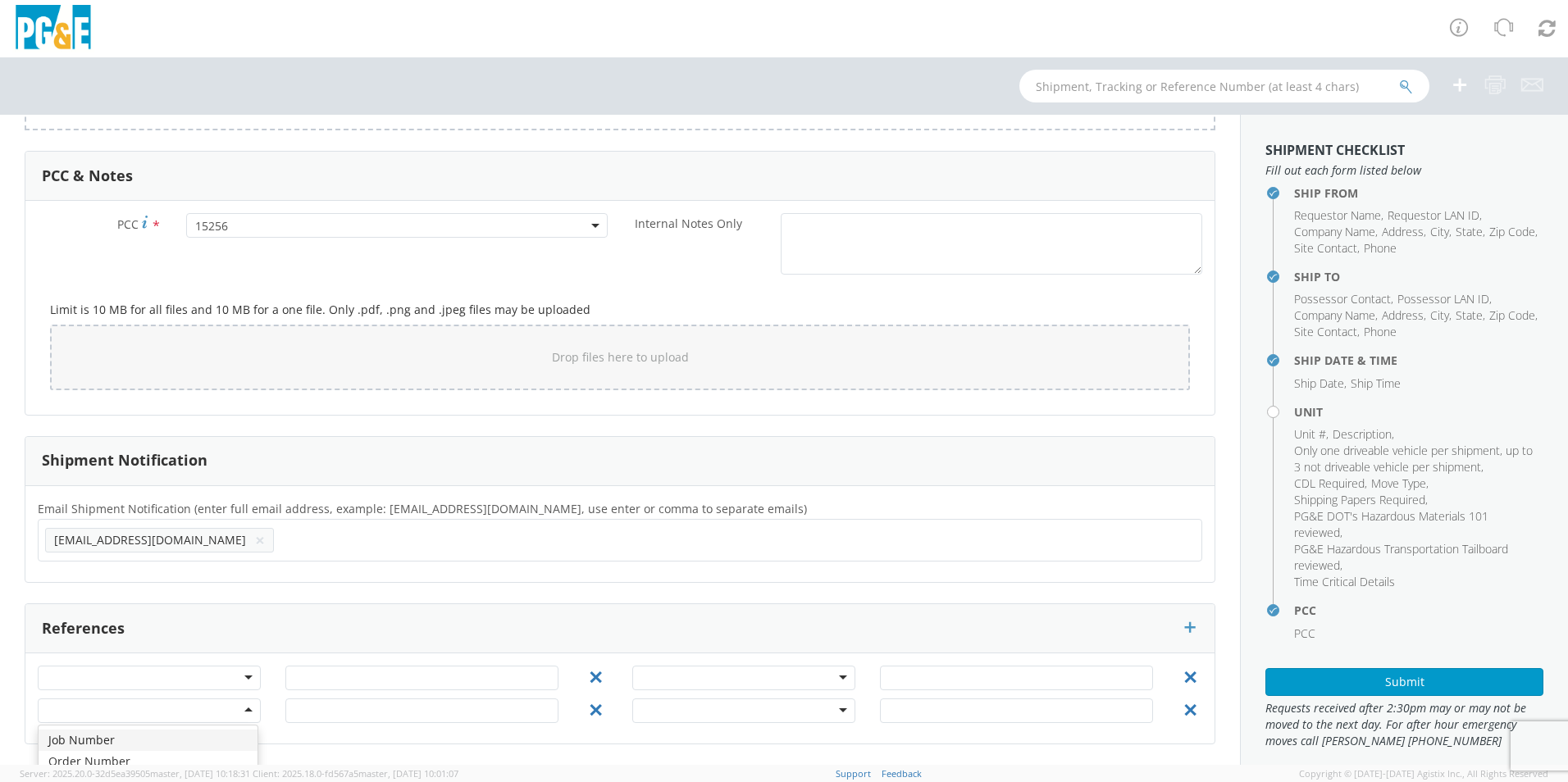
click at [379, 528] on ul "[EMAIL_ADDRESS][DOMAIN_NAME] ×" at bounding box center [619, 540] width 1149 height 28
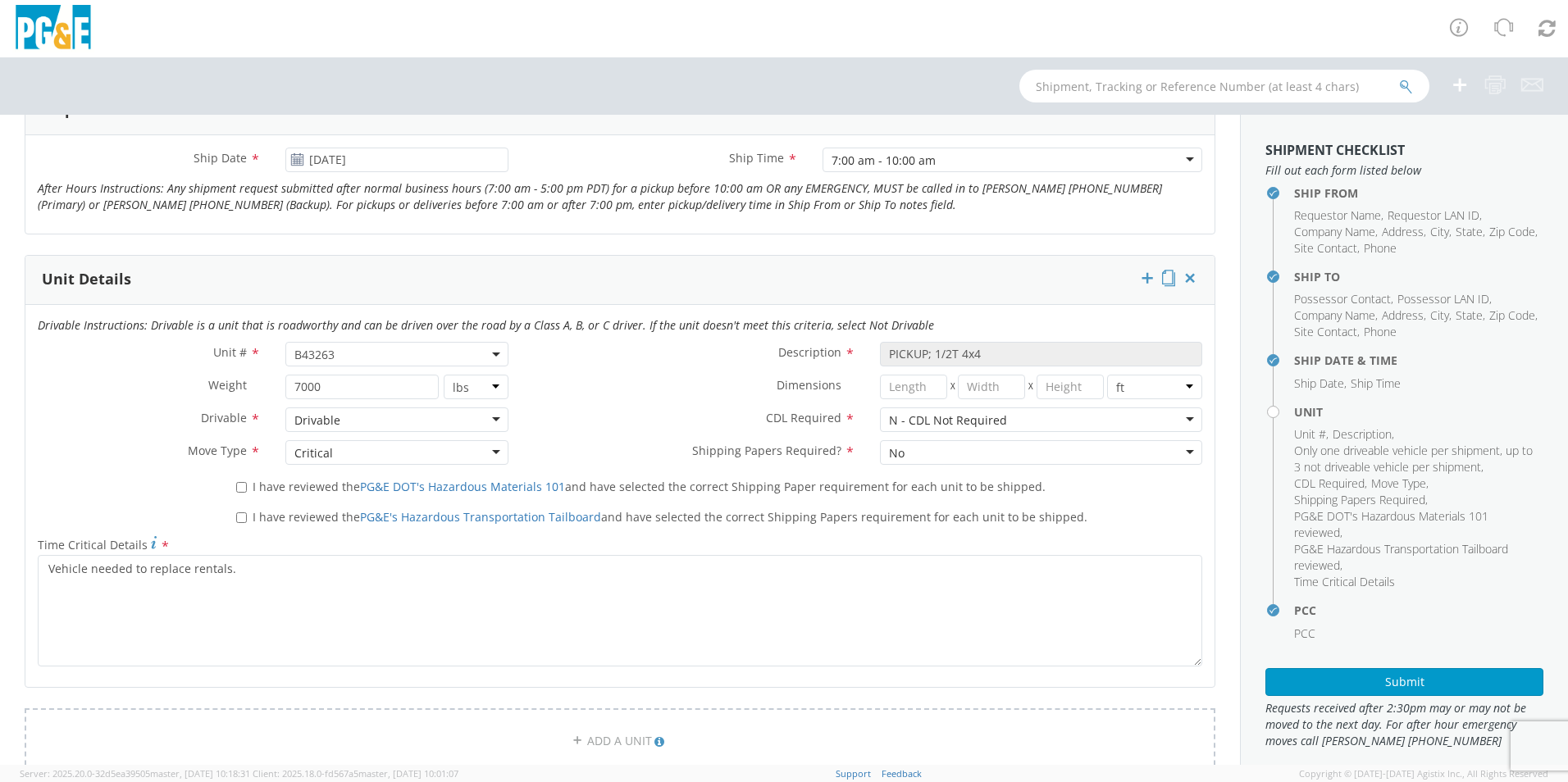
scroll to position [671, 0]
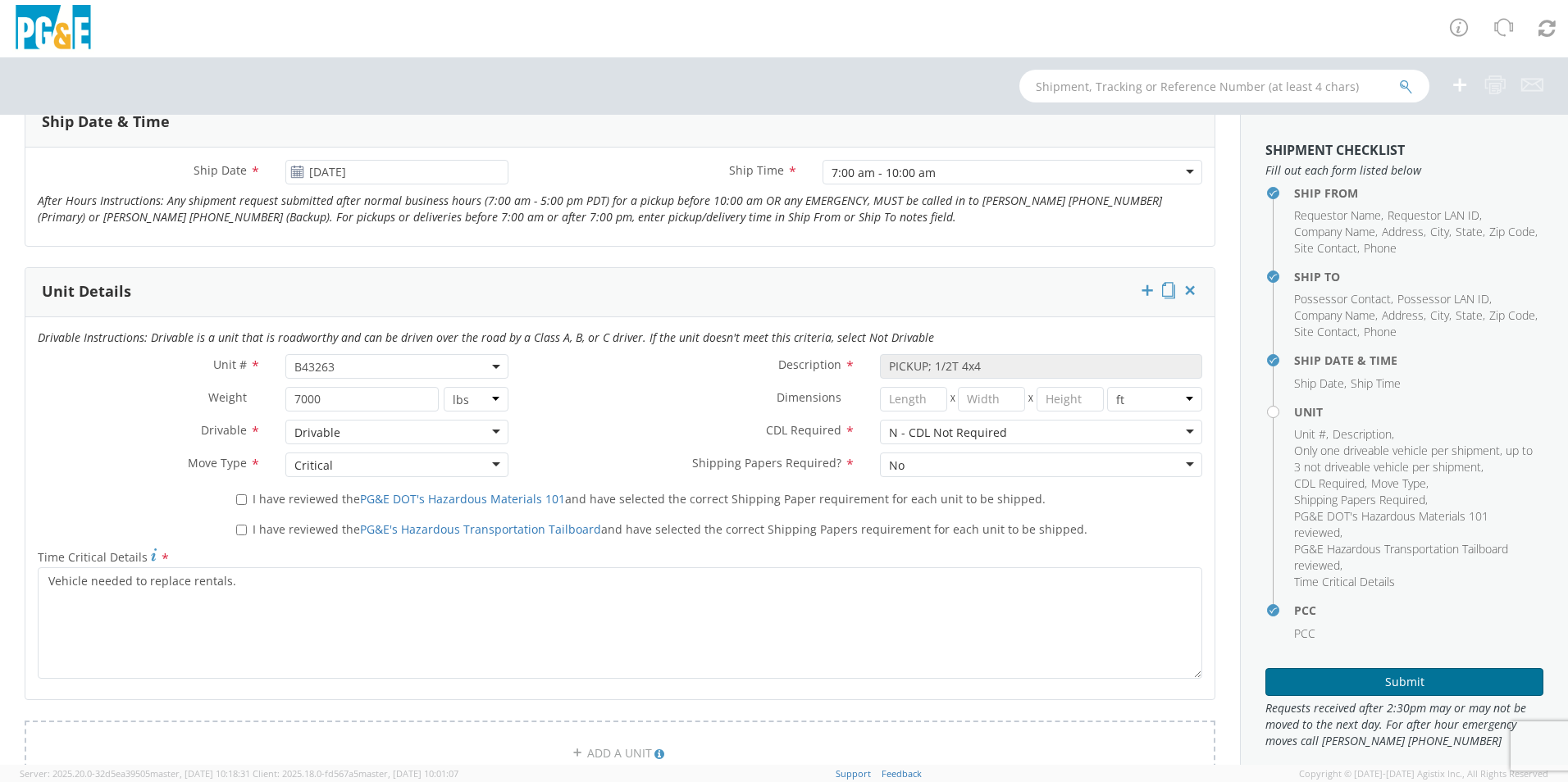
click at [1373, 682] on button "Submit" at bounding box center [1404, 682] width 278 height 28
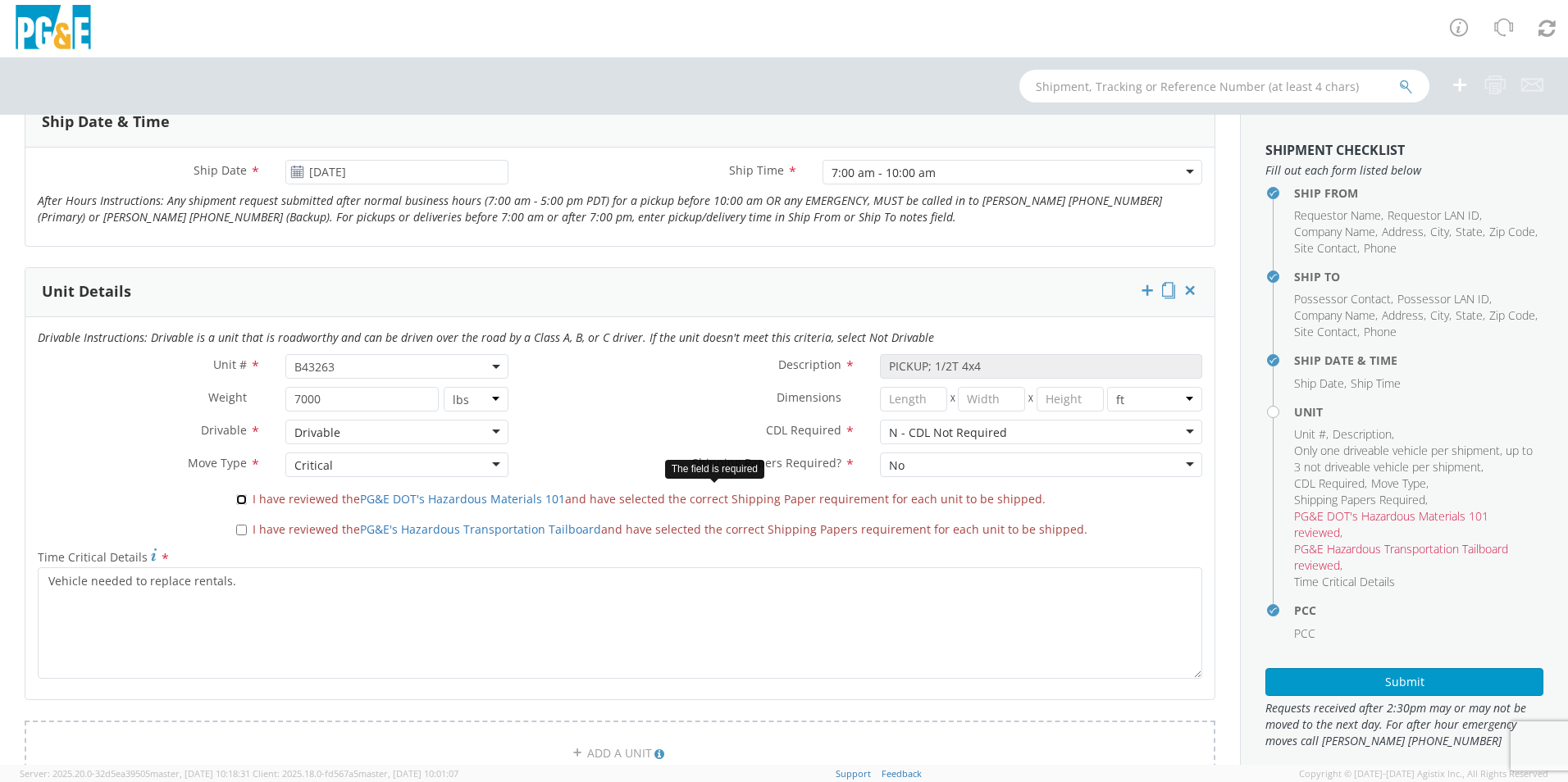
click at [239, 499] on input "I have reviewed the PG&E DOT's Hazardous Materials 101 and have selected the co…" at bounding box center [242, 499] width 11 height 11
checkbox input "true"
click at [240, 531] on input "I have reviewed the PG&E's Hazardous Transportation Tailboard and have selected…" at bounding box center [242, 530] width 11 height 11
checkbox input "true"
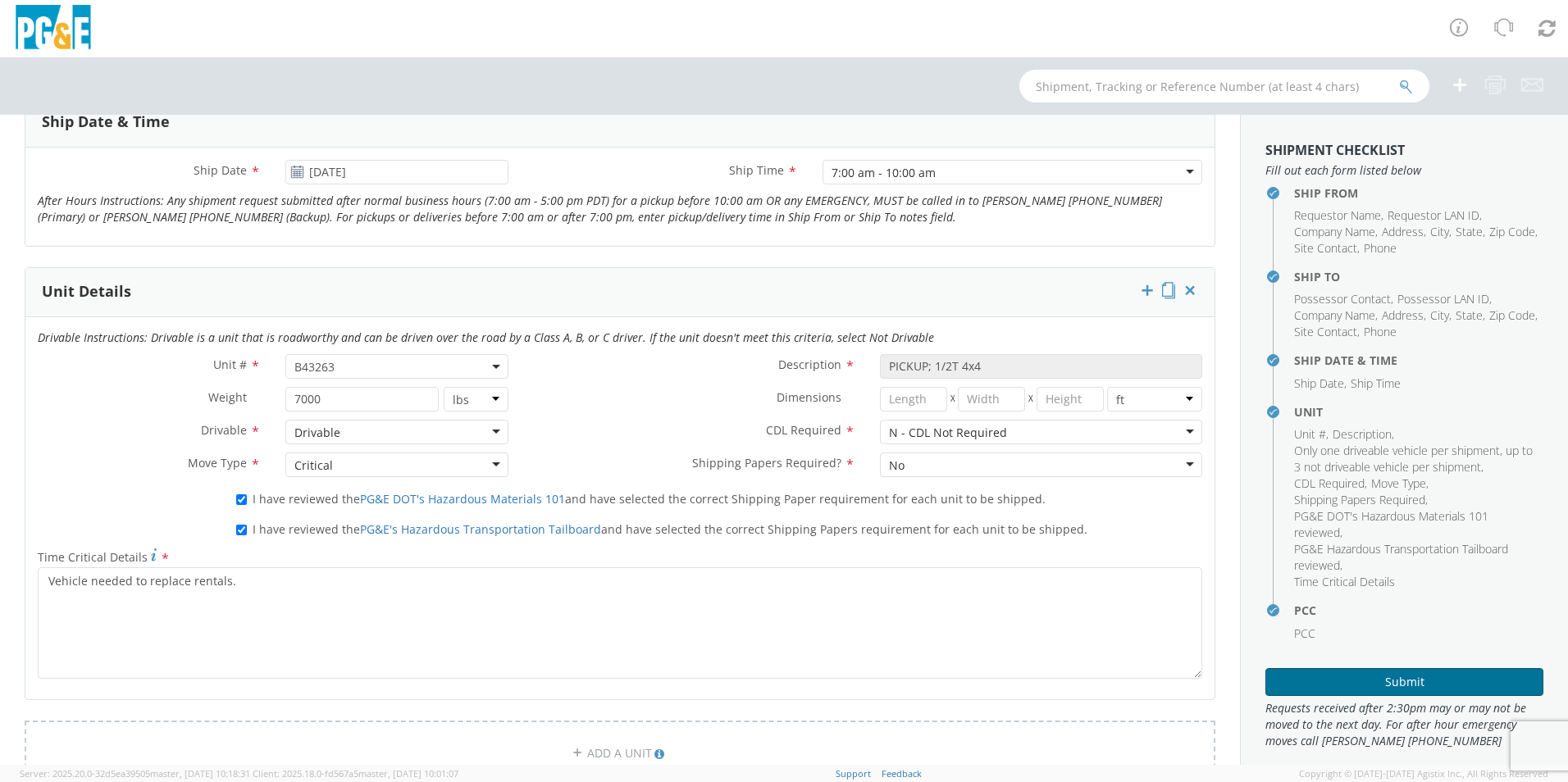
click at [1394, 685] on button "Submit" at bounding box center [1404, 682] width 278 height 28
